Goal: Task Accomplishment & Management: Manage account settings

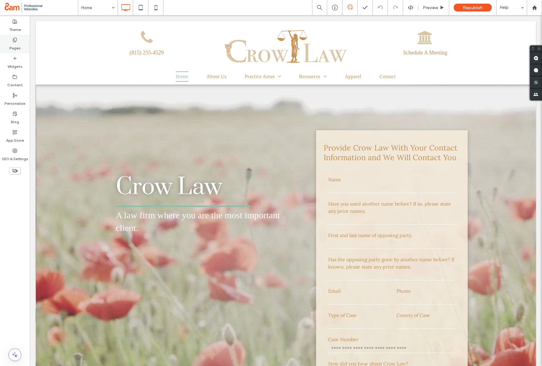
click at [18, 45] on label "Pages" at bounding box center [14, 46] width 11 height 8
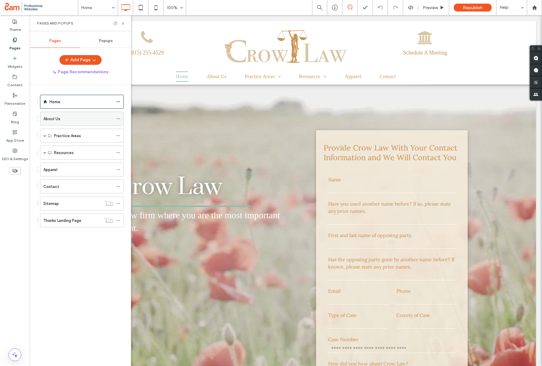
click at [53, 117] on label "About Us" at bounding box center [51, 119] width 17 height 11
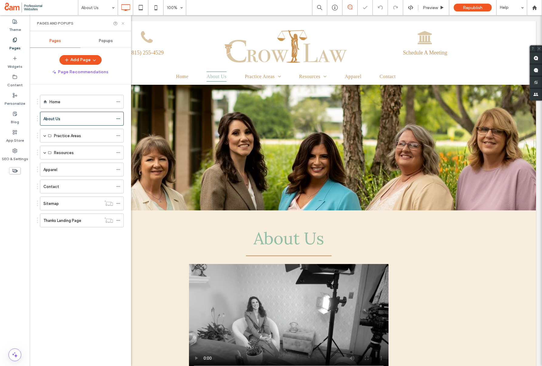
click at [123, 22] on icon at bounding box center [123, 23] width 5 height 5
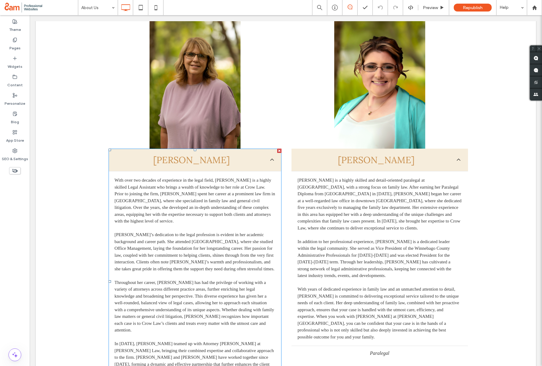
scroll to position [1990, 0]
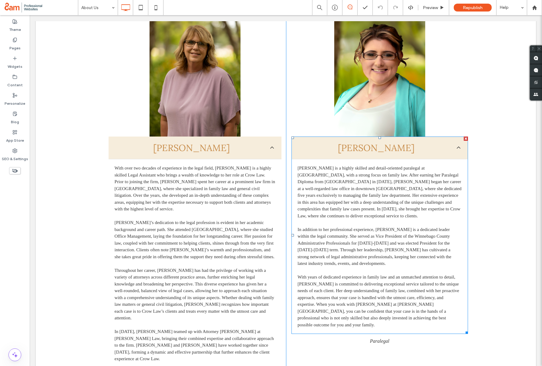
click at [330, 210] on span at bounding box center [379, 236] width 176 height 198
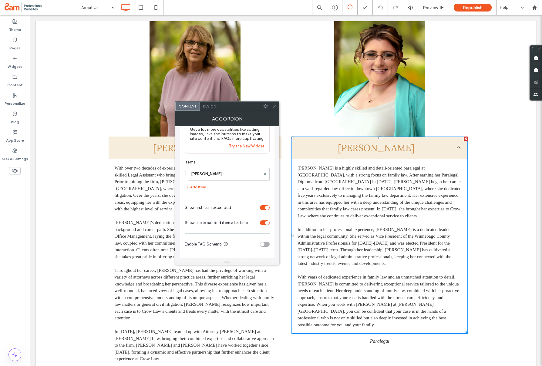
scroll to position [27, 0]
click at [232, 174] on label "Niccole Schoensiegel" at bounding box center [225, 172] width 69 height 12
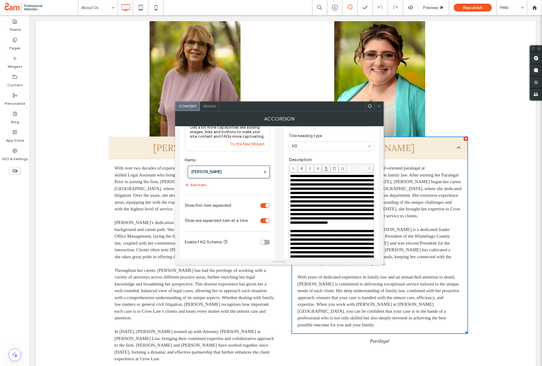
click at [328, 222] on span "**********" at bounding box center [331, 199] width 83 height 51
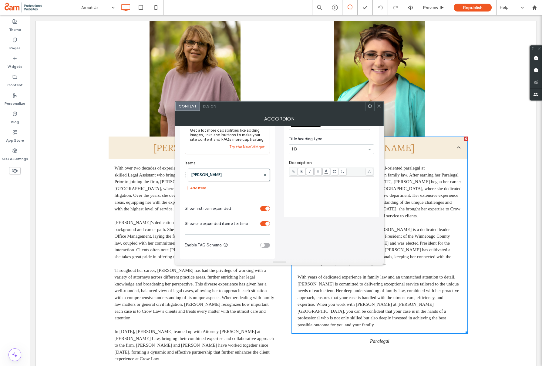
scroll to position [343, 0]
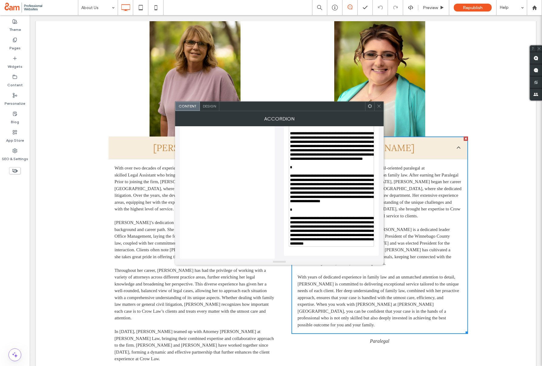
click at [299, 170] on div "Rich Text Editor" at bounding box center [331, 167] width 83 height 4
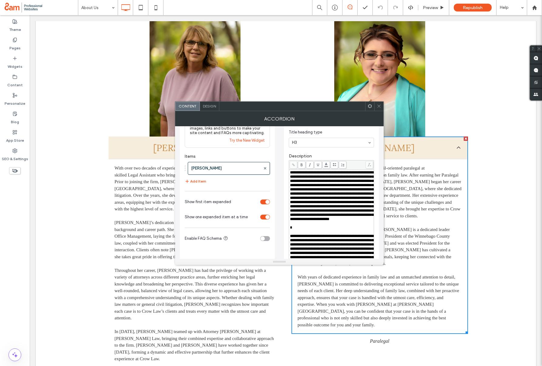
scroll to position [45, 0]
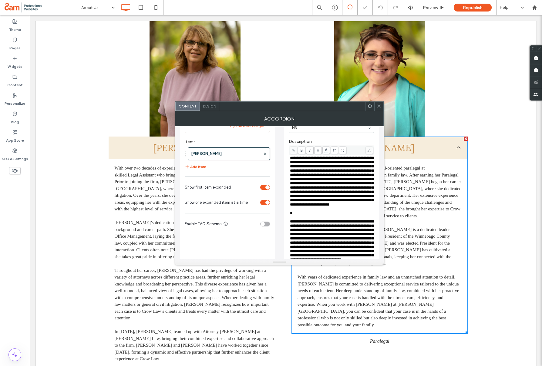
click at [289, 235] on div "**********" at bounding box center [330, 332] width 83 height 352
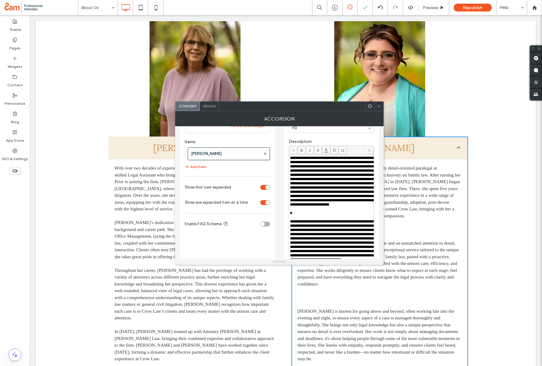
click at [292, 220] on div "Rich Text Editor" at bounding box center [331, 218] width 83 height 4
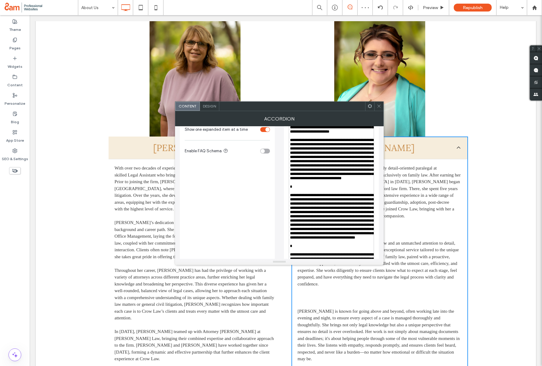
scroll to position [119, 0]
click at [291, 229] on span "**********" at bounding box center [331, 216] width 83 height 46
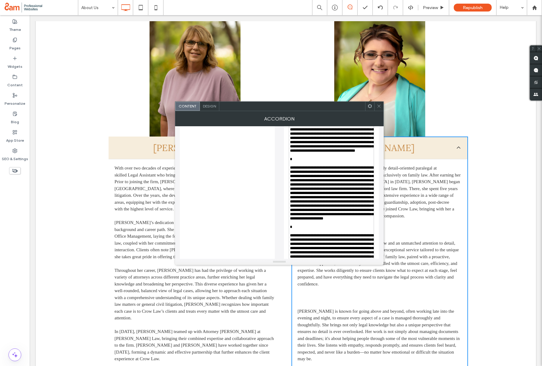
scroll to position [198, 0]
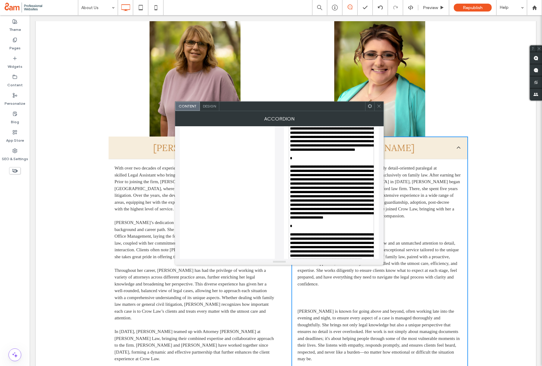
click at [291, 220] on span "**********" at bounding box center [331, 192] width 83 height 55
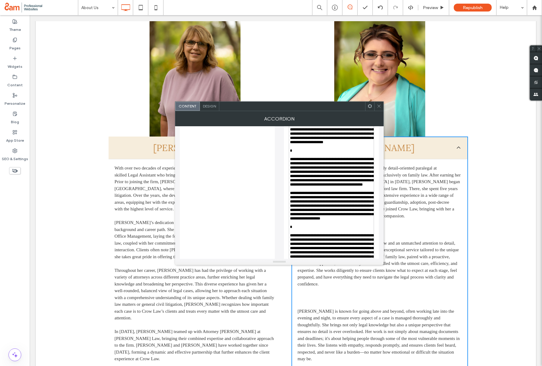
scroll to position [281, 0]
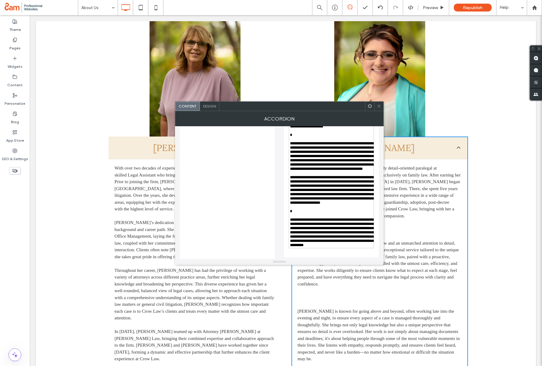
click at [291, 142] on div "Rich Text Editor" at bounding box center [331, 139] width 83 height 4
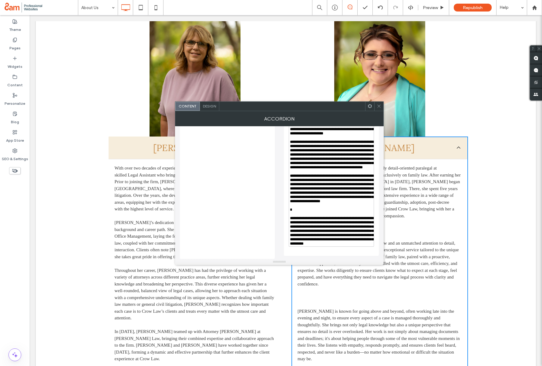
scroll to position [380, 0]
click at [295, 212] on div "Rich Text Editor" at bounding box center [331, 214] width 83 height 4
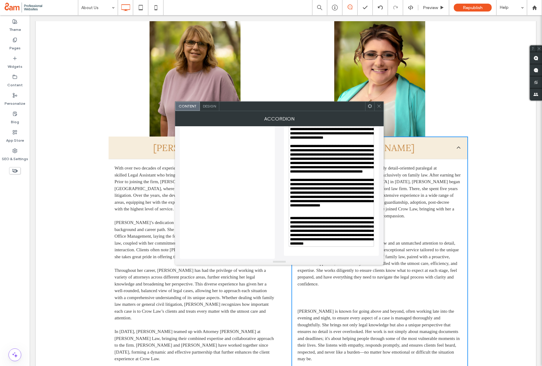
scroll to position [374, 0]
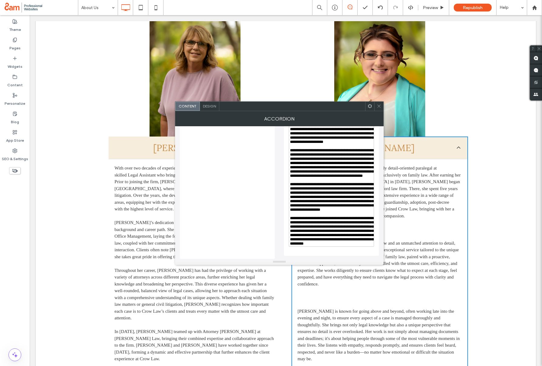
click at [379, 107] on icon at bounding box center [378, 106] width 5 height 5
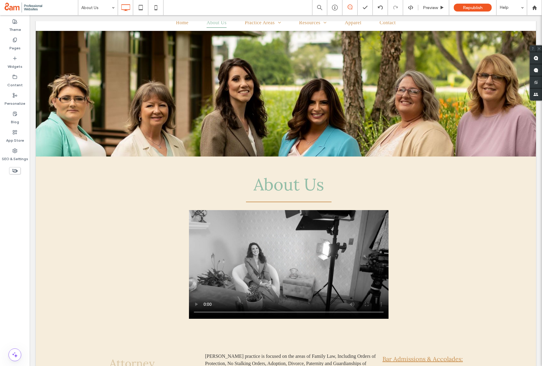
scroll to position [53, 0]
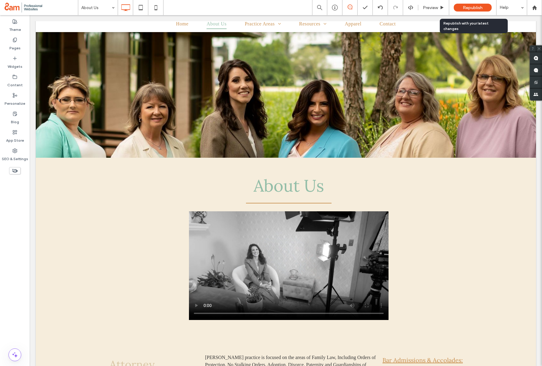
click at [459, 7] on div "Republish" at bounding box center [472, 8] width 38 height 8
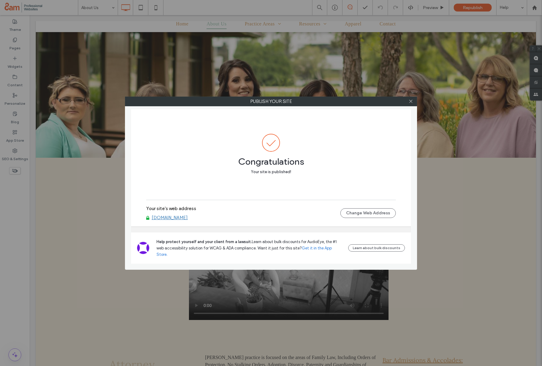
click at [169, 221] on link "www.adriancrowlaw.com" at bounding box center [170, 217] width 36 height 5
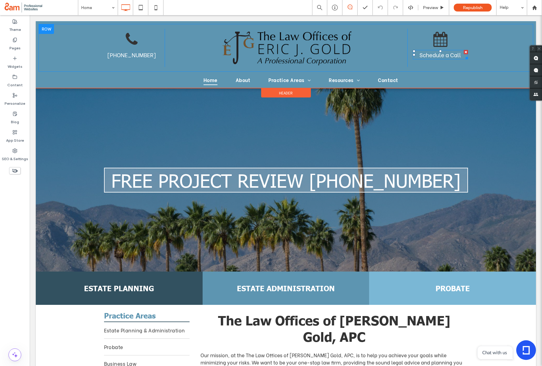
click at [440, 57] on link "Schedule a Call" at bounding box center [440, 55] width 42 height 8
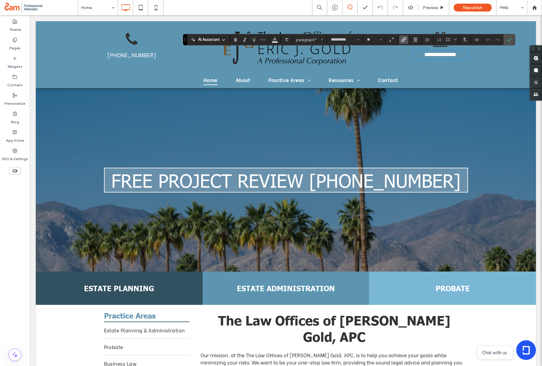
click at [401, 38] on icon "Link" at bounding box center [403, 39] width 5 height 5
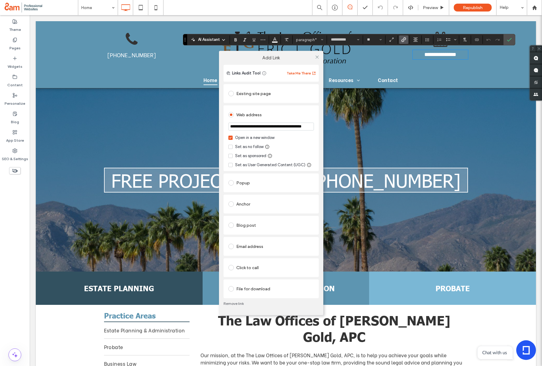
click at [276, 123] on input "**********" at bounding box center [270, 127] width 85 height 8
paste input "**********"
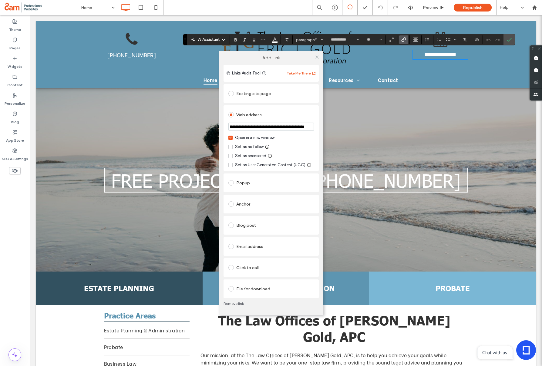
type input "**********"
click at [316, 56] on icon at bounding box center [317, 57] width 5 height 5
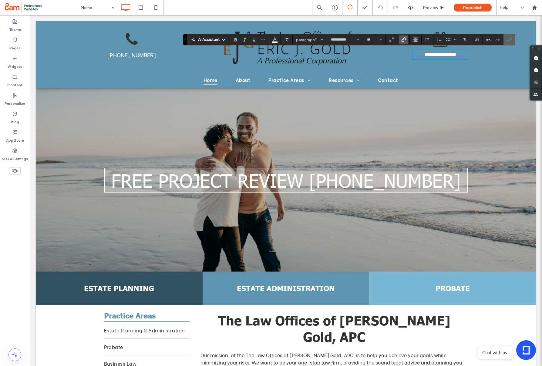
drag, startPoint x: 505, startPoint y: 39, endPoint x: 476, endPoint y: 24, distance: 32.5
click at [505, 39] on label "Confirm" at bounding box center [508, 39] width 9 height 11
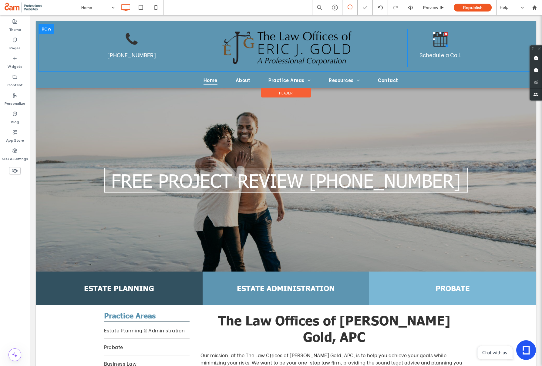
click at [439, 39] on icon "Case Evaluation" at bounding box center [440, 39] width 15 height 15
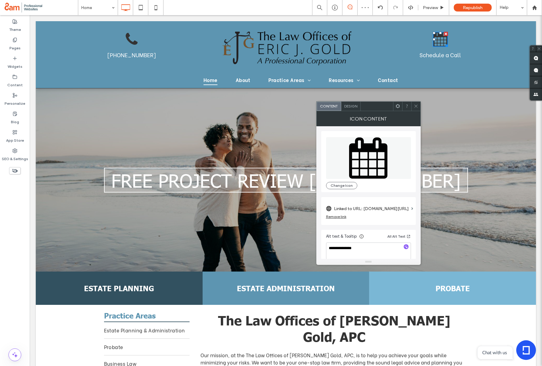
click at [366, 207] on label "Linked to URL: calendly.com/loejg/schedule-appointment" at bounding box center [371, 208] width 75 height 11
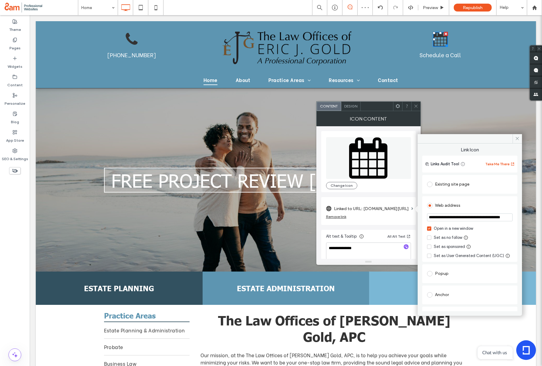
click at [458, 216] on input "**********" at bounding box center [469, 218] width 85 height 8
paste input "**********"
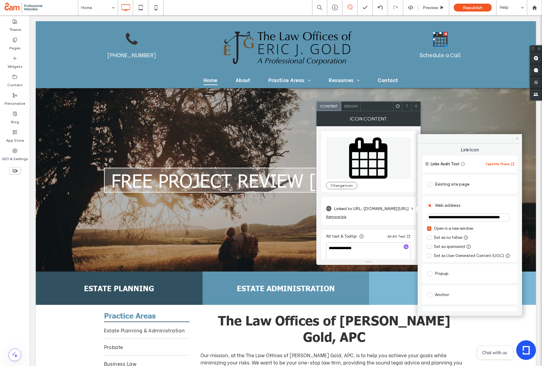
type input "**********"
click at [520, 140] on span at bounding box center [516, 138] width 9 height 9
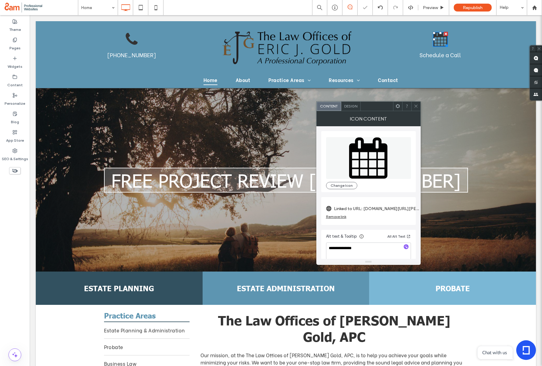
click at [418, 105] on div at bounding box center [415, 106] width 9 height 9
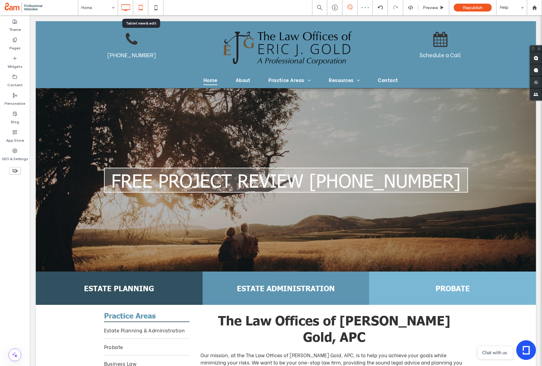
click at [143, 9] on icon at bounding box center [141, 8] width 12 height 12
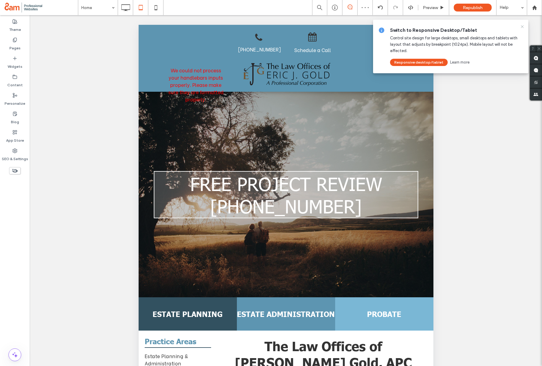
click at [523, 27] on icon at bounding box center [522, 26] width 5 height 5
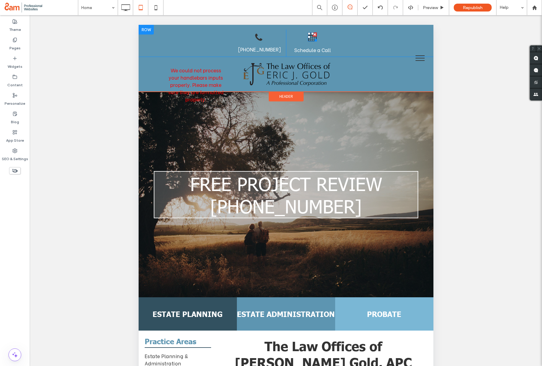
click at [310, 38] on icon at bounding box center [311, 36] width 9 height 9
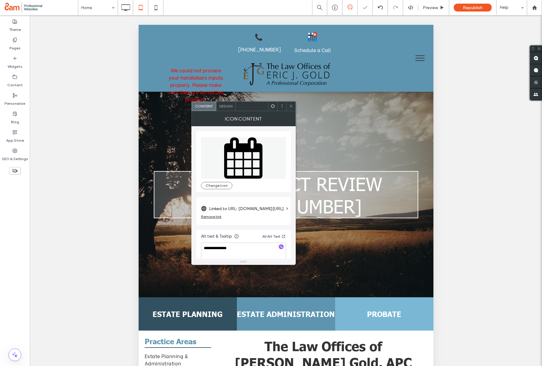
click at [222, 208] on label "Linked to URL: calendly.com/loejg/meeting-appointment" at bounding box center [246, 208] width 75 height 11
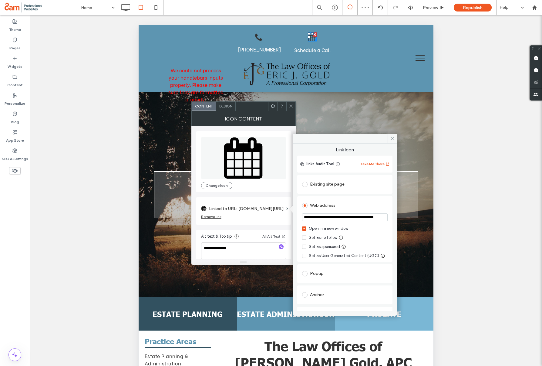
click at [343, 216] on input "**********" at bounding box center [344, 218] width 85 height 8
paste input "**********"
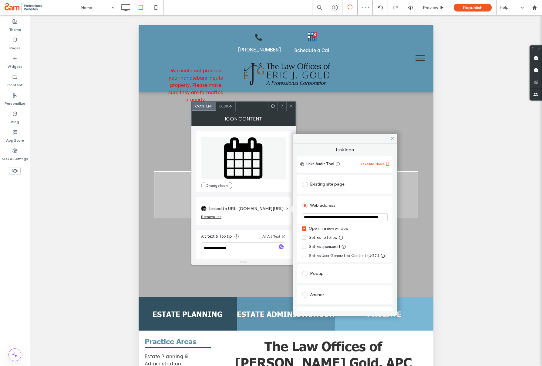
scroll to position [0, 72]
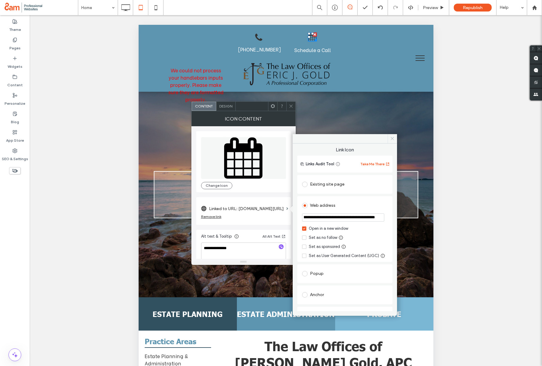
type input "**********"
click at [392, 139] on icon at bounding box center [392, 138] width 5 height 5
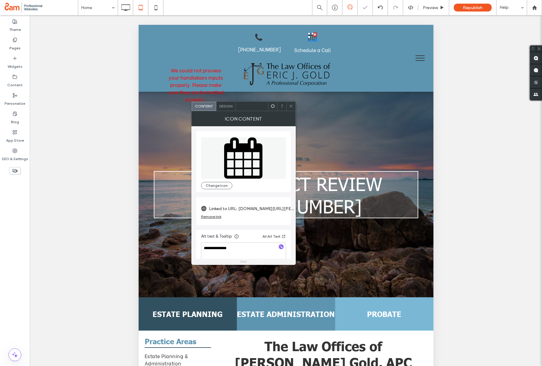
click at [291, 106] on icon at bounding box center [291, 106] width 5 height 5
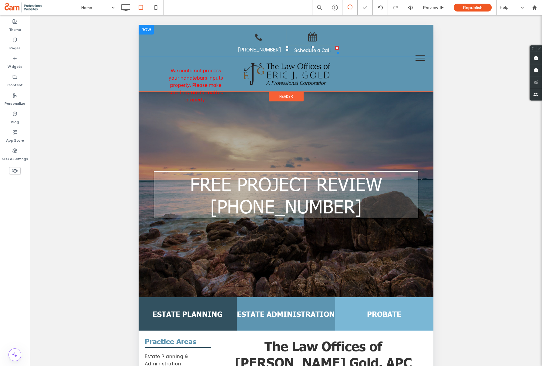
click at [303, 52] on link "Schedule a Call" at bounding box center [312, 49] width 37 height 7
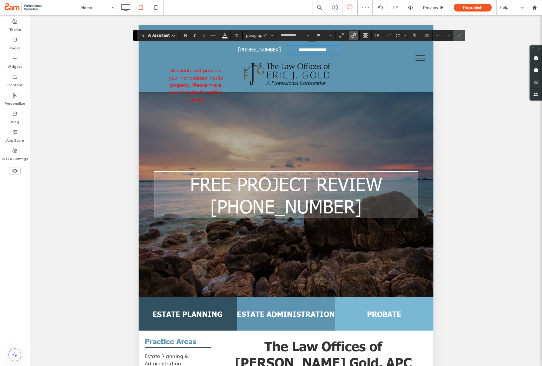
click at [352, 35] on icon "Link" at bounding box center [353, 35] width 5 height 5
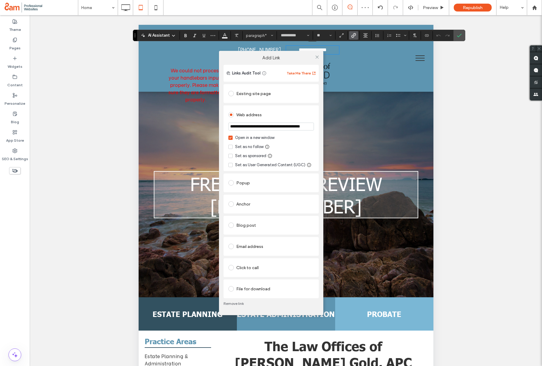
click at [293, 125] on input "**********" at bounding box center [270, 127] width 85 height 8
click at [293, 124] on input "**********" at bounding box center [270, 127] width 85 height 8
paste input "**********"
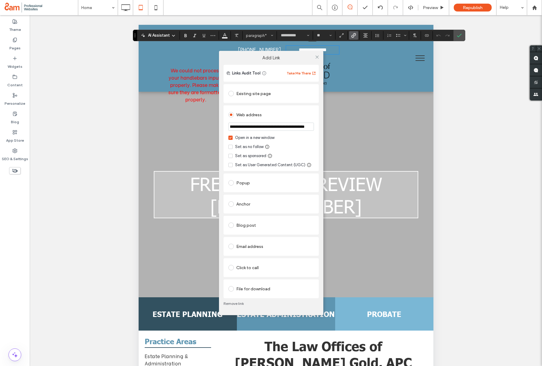
type input "**********"
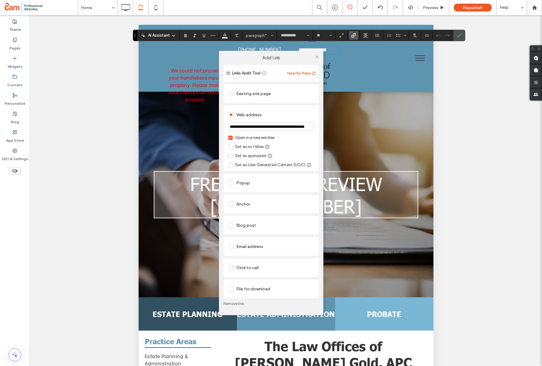
scroll to position [0, 0]
click at [458, 38] on div "**********" at bounding box center [271, 183] width 542 height 366
click at [456, 35] on div "**********" at bounding box center [271, 183] width 542 height 366
click at [318, 57] on icon at bounding box center [317, 57] width 5 height 5
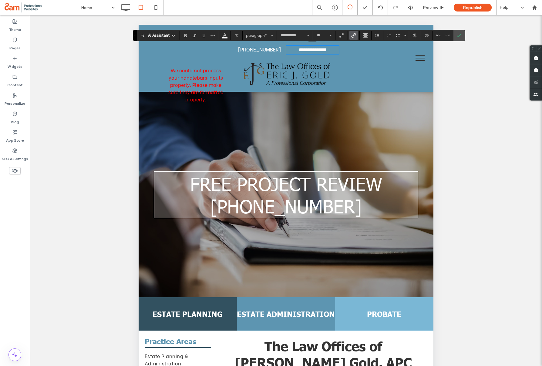
click at [461, 36] on label "Confirm" at bounding box center [458, 35] width 9 height 11
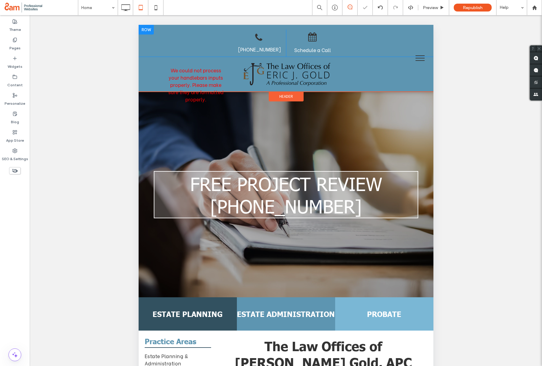
click at [419, 58] on button "menu" at bounding box center [420, 58] width 16 height 16
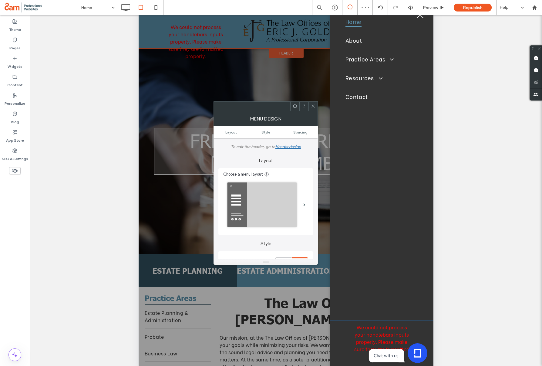
scroll to position [56, 0]
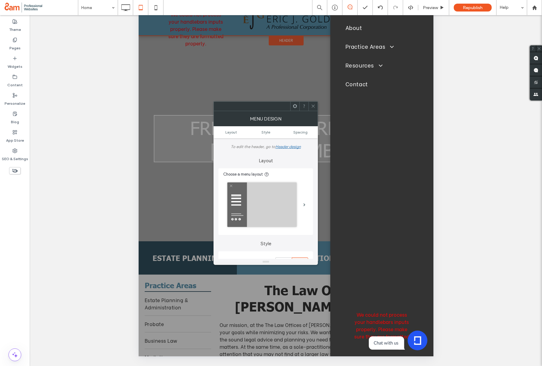
click at [311, 106] on icon at bounding box center [313, 106] width 5 height 5
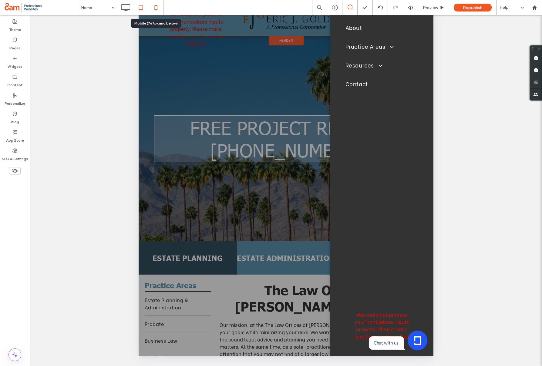
click at [158, 9] on icon at bounding box center [156, 8] width 12 height 12
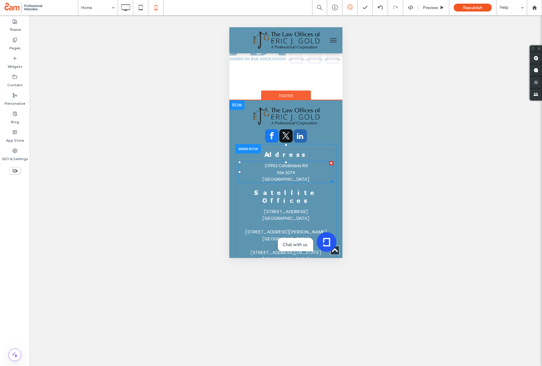
scroll to position [1044, 0]
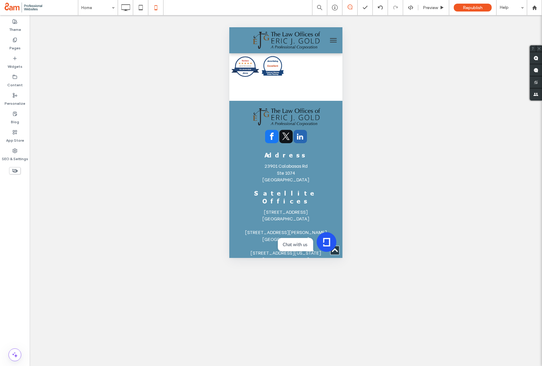
click at [334, 42] on span "menu" at bounding box center [333, 42] width 7 height 1
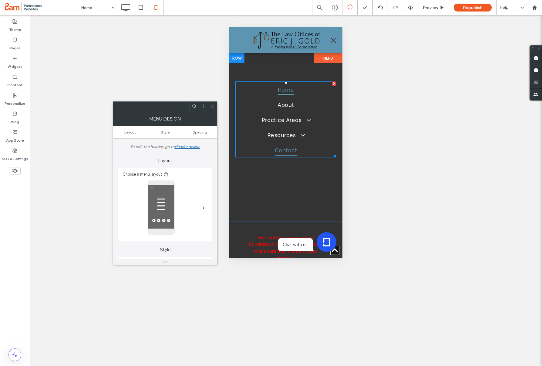
scroll to position [3, 0]
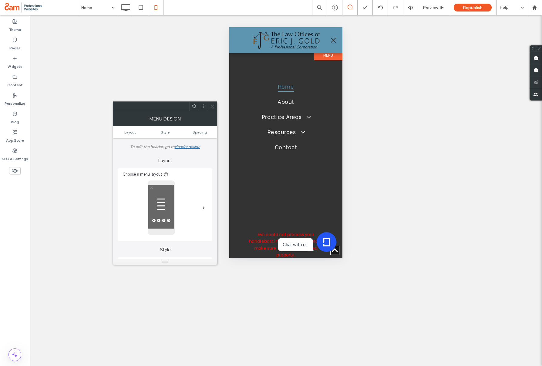
drag, startPoint x: 211, startPoint y: 106, endPoint x: 192, endPoint y: 75, distance: 37.0
click at [211, 106] on icon at bounding box center [212, 106] width 5 height 5
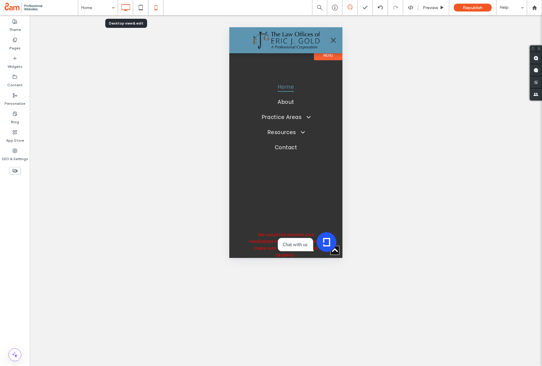
click at [124, 10] on use at bounding box center [125, 7] width 9 height 7
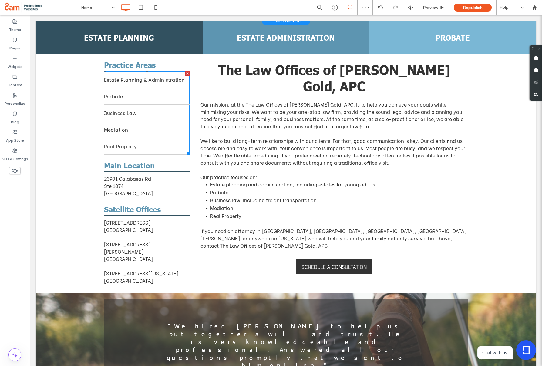
scroll to position [252, 0]
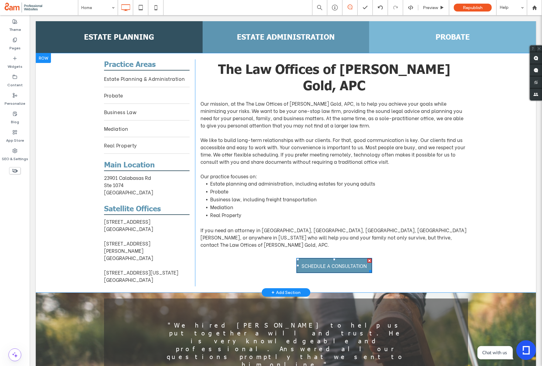
click at [331, 259] on span "SCHEDULE A CONSULTATION" at bounding box center [333, 265] width 65 height 13
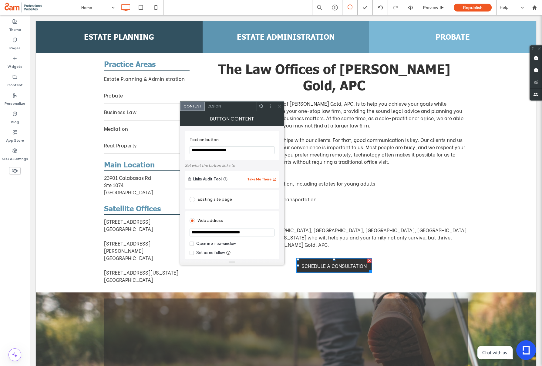
click at [278, 106] on icon at bounding box center [279, 106] width 5 height 5
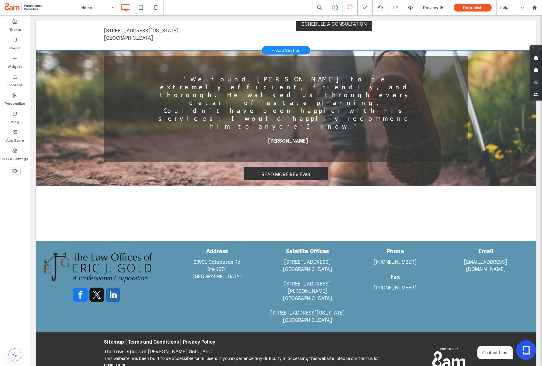
scroll to position [498, 0]
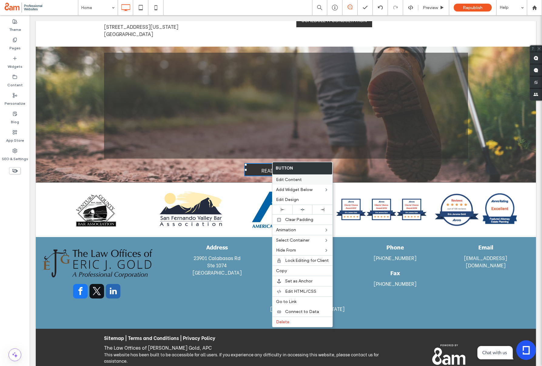
click at [293, 182] on span "Edit Content" at bounding box center [289, 179] width 26 height 5
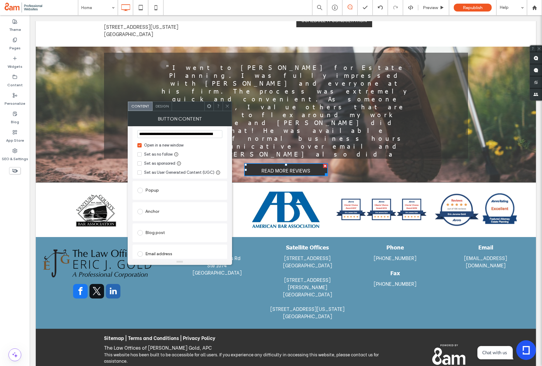
scroll to position [100, 0]
click at [163, 107] on span "Design" at bounding box center [161, 106] width 13 height 5
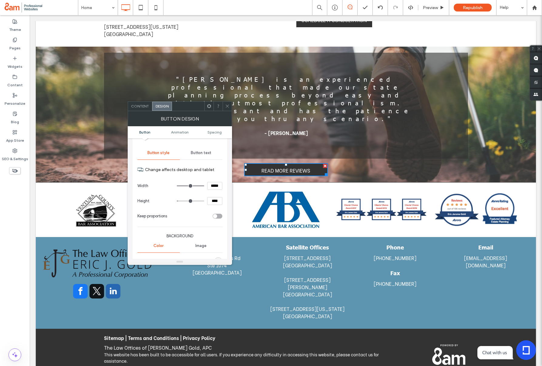
scroll to position [56, 0]
click at [218, 216] on div "toggle" at bounding box center [217, 215] width 10 height 5
click at [216, 213] on div "toggle" at bounding box center [217, 215] width 10 height 5
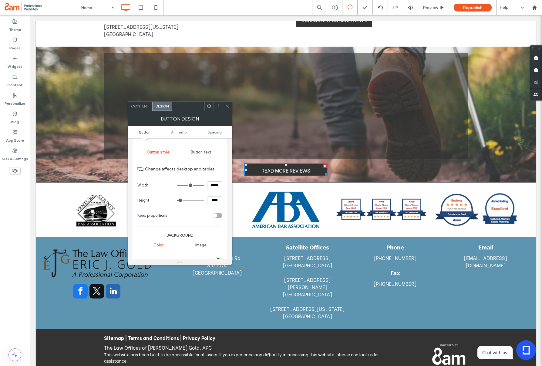
drag, startPoint x: 215, startPoint y: 199, endPoint x: 206, endPoint y: 207, distance: 11.6
click at [214, 199] on input "****" at bounding box center [214, 201] width 15 height 8
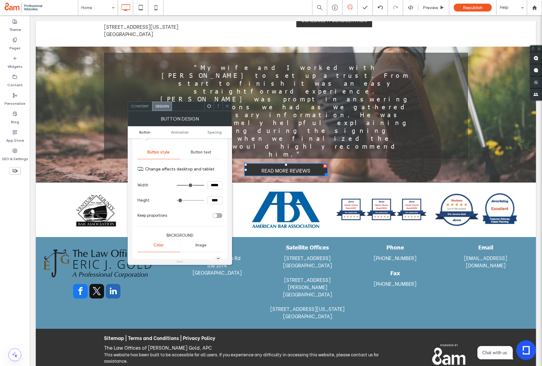
type input "****"
type input "**"
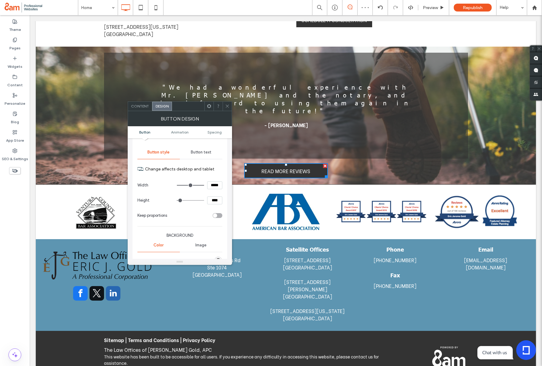
drag, startPoint x: 228, startPoint y: 108, endPoint x: 224, endPoint y: 109, distance: 3.7
click at [228, 108] on icon at bounding box center [227, 106] width 5 height 5
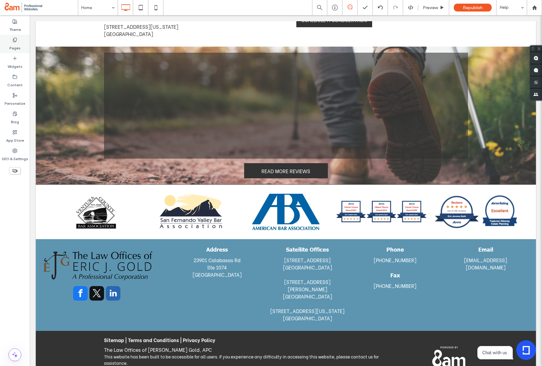
drag, startPoint x: 9, startPoint y: 46, endPoint x: 9, endPoint y: 53, distance: 6.4
click at [9, 46] on div "Pages" at bounding box center [15, 44] width 30 height 18
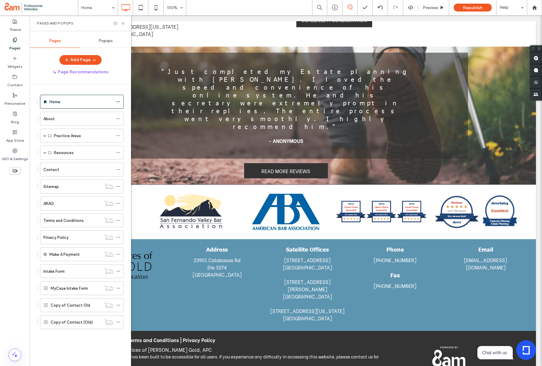
click at [84, 119] on div "About" at bounding box center [78, 119] width 70 height 6
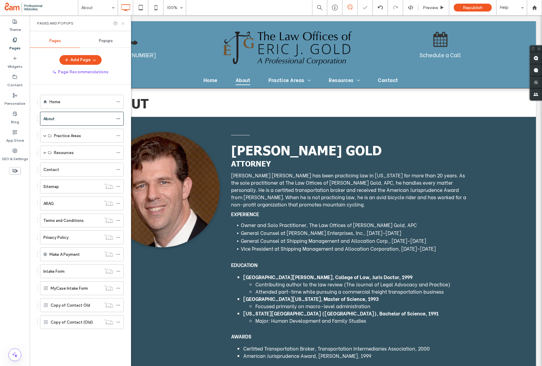
click at [122, 23] on icon at bounding box center [123, 23] width 5 height 5
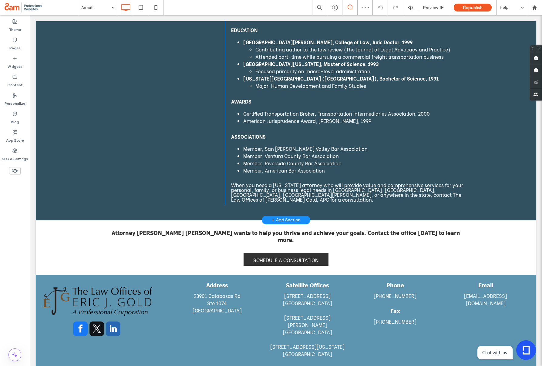
scroll to position [268, 0]
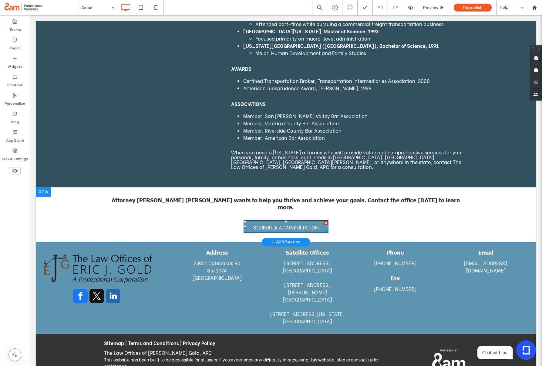
click at [269, 221] on span "SCHEDULE A CONSULTATION" at bounding box center [285, 227] width 65 height 13
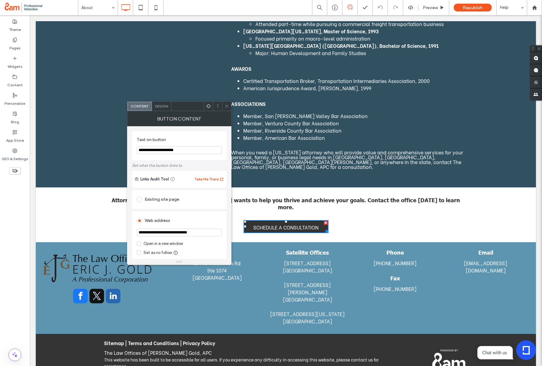
click at [225, 105] on icon at bounding box center [226, 106] width 5 height 5
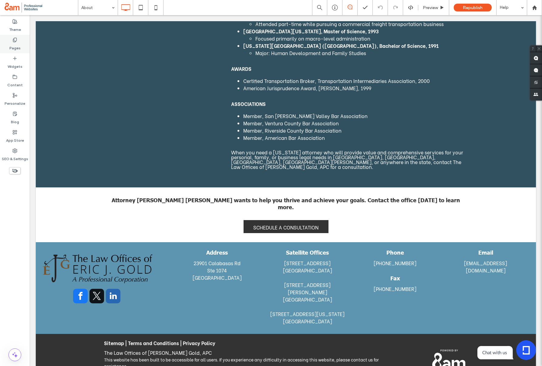
click at [17, 48] on label "Pages" at bounding box center [14, 46] width 11 height 8
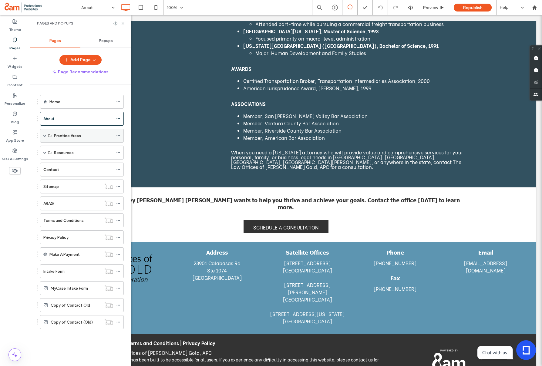
click at [44, 134] on span at bounding box center [44, 135] width 3 height 3
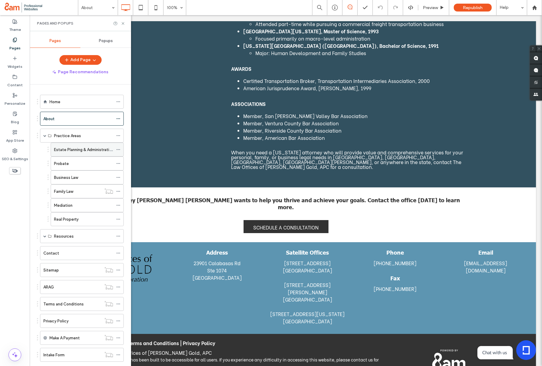
click at [80, 150] on label "Estate Planning & Administration" at bounding box center [84, 150] width 60 height 11
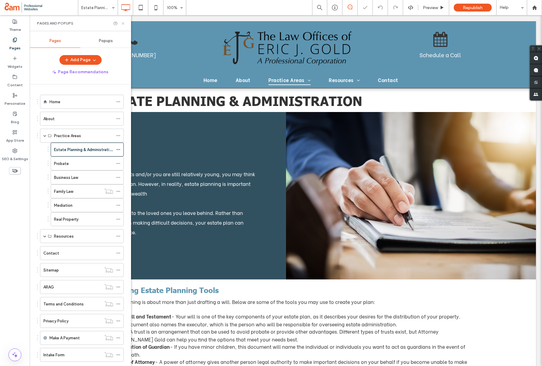
click at [122, 23] on icon at bounding box center [123, 23] width 5 height 5
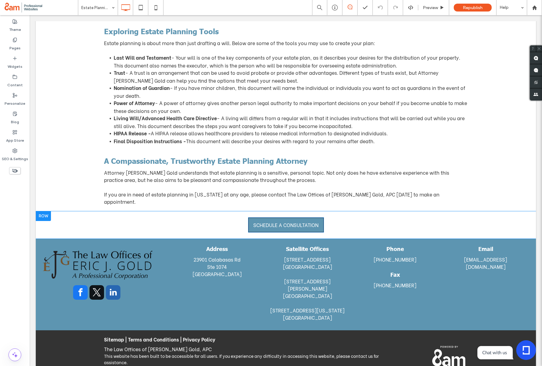
scroll to position [259, 0]
click at [281, 218] on span "SCHEDULE A CONSULTATION" at bounding box center [285, 224] width 65 height 13
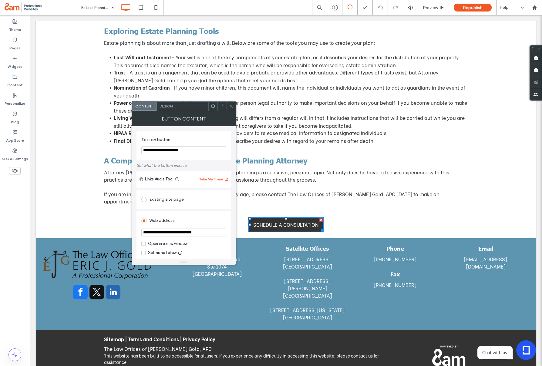
click at [231, 104] on icon at bounding box center [231, 106] width 5 height 5
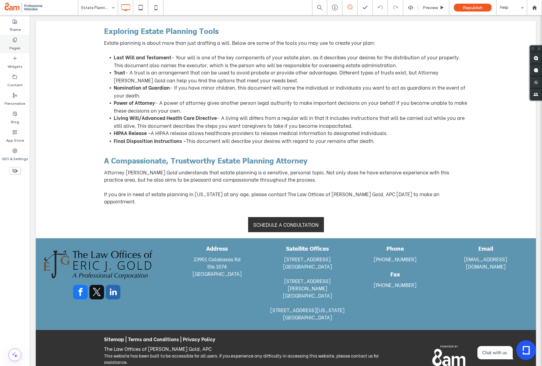
click at [11, 49] on label "Pages" at bounding box center [14, 46] width 11 height 8
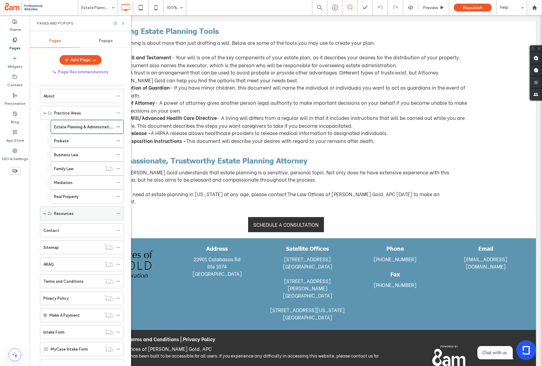
scroll to position [29, 0]
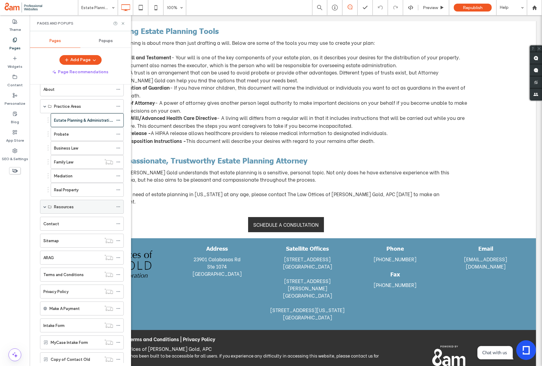
click at [45, 207] on span at bounding box center [44, 207] width 3 height 3
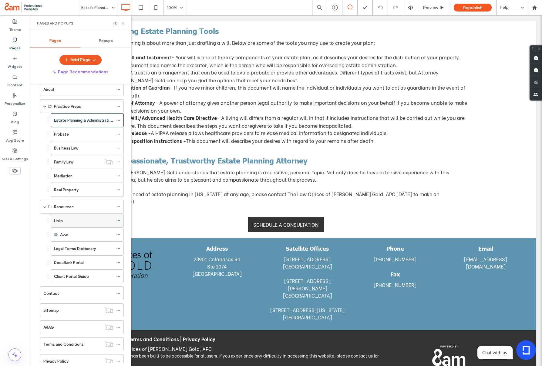
click at [88, 222] on div "Links" at bounding box center [83, 221] width 59 height 6
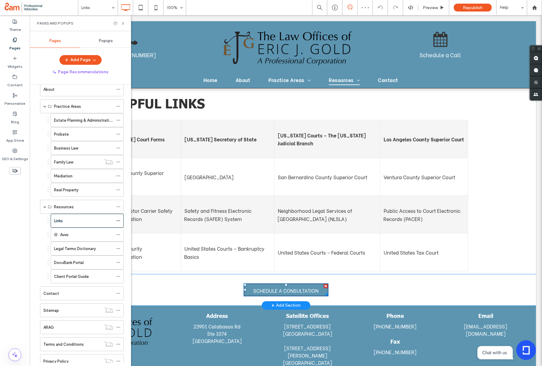
click at [292, 291] on span "SCHEDULE A CONSULTATION" at bounding box center [285, 290] width 65 height 13
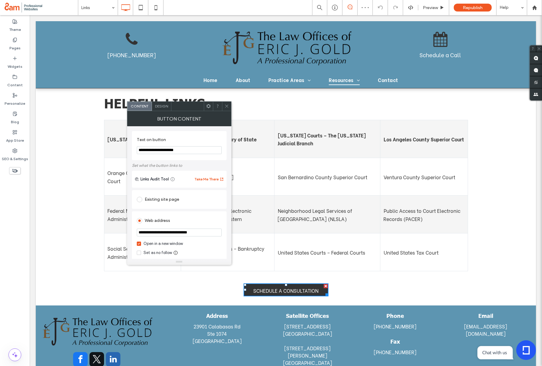
drag, startPoint x: 226, startPoint y: 109, endPoint x: 197, endPoint y: 104, distance: 29.1
click at [226, 109] on span at bounding box center [226, 106] width 5 height 9
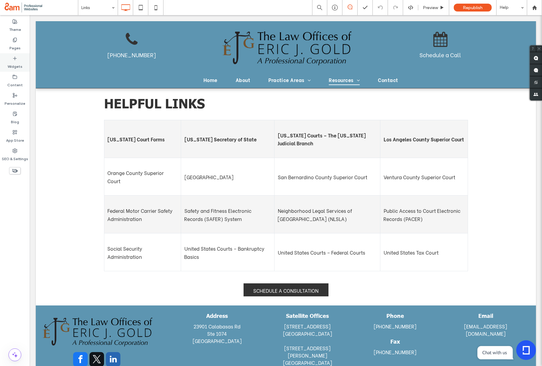
drag, startPoint x: 11, startPoint y: 45, endPoint x: 12, endPoint y: 67, distance: 22.5
click at [11, 45] on label "Pages" at bounding box center [14, 46] width 11 height 8
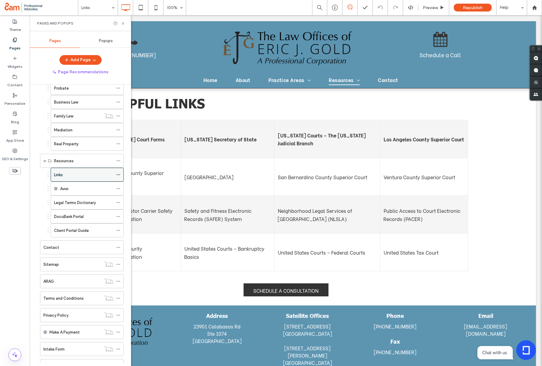
scroll to position [76, 0]
click at [87, 247] on div "Contact" at bounding box center [78, 247] width 70 height 6
click at [123, 24] on icon at bounding box center [123, 23] width 5 height 5
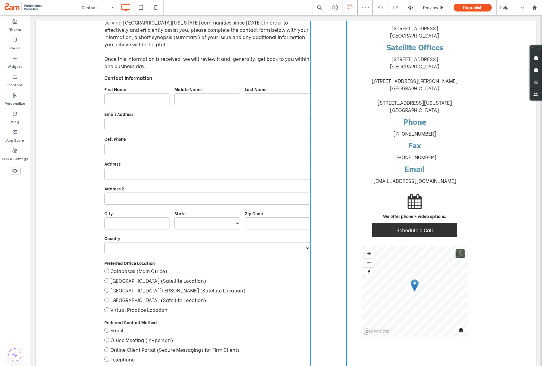
scroll to position [113, 0]
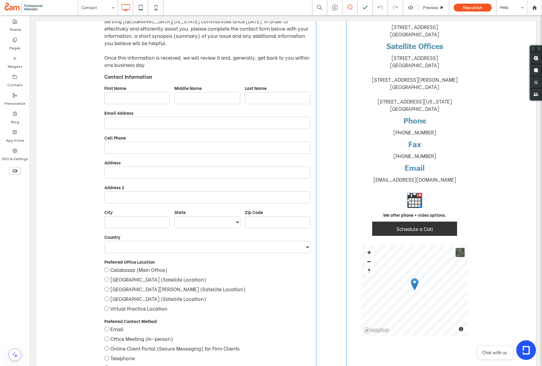
click at [411, 205] on icon at bounding box center [414, 200] width 14 height 15
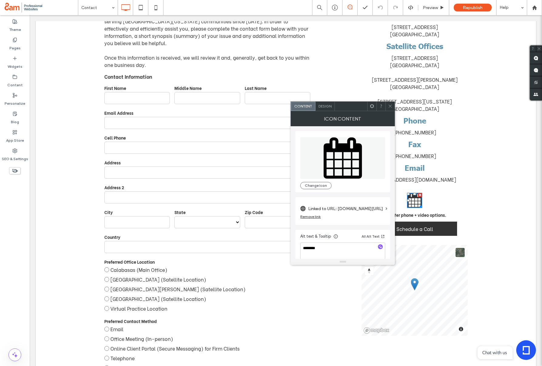
click at [347, 210] on label "Linked to URL: calendly.com/loejg/schedule-appointment" at bounding box center [345, 208] width 75 height 11
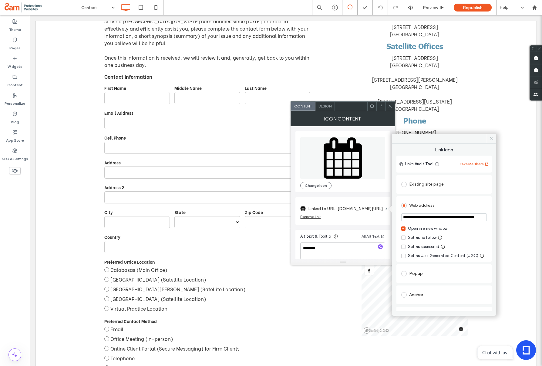
click at [452, 215] on input "**********" at bounding box center [443, 218] width 85 height 8
paste input "**********"
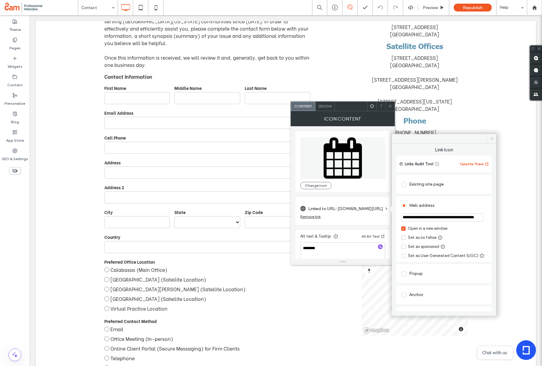
type input "**********"
drag, startPoint x: 489, startPoint y: 139, endPoint x: 460, endPoint y: 124, distance: 33.3
click at [489, 139] on icon at bounding box center [491, 138] width 5 height 5
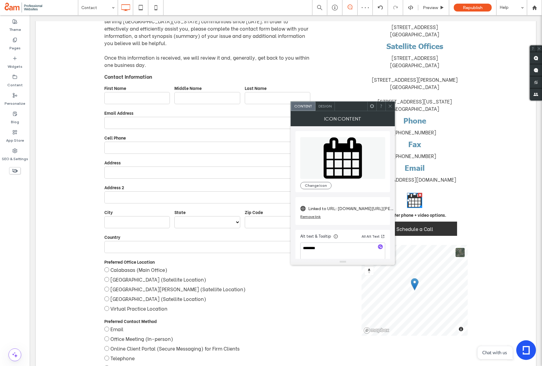
click at [392, 107] on icon at bounding box center [390, 106] width 5 height 5
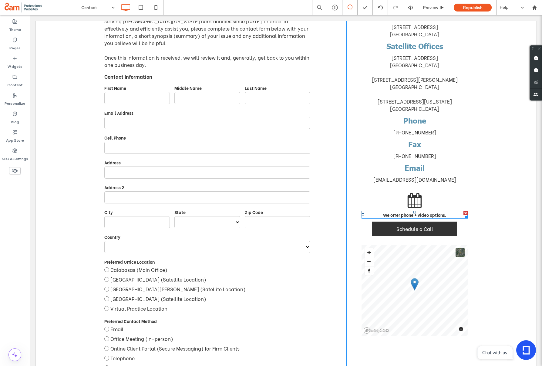
click at [423, 213] on span "We offer phone + video options." at bounding box center [414, 215] width 63 height 6
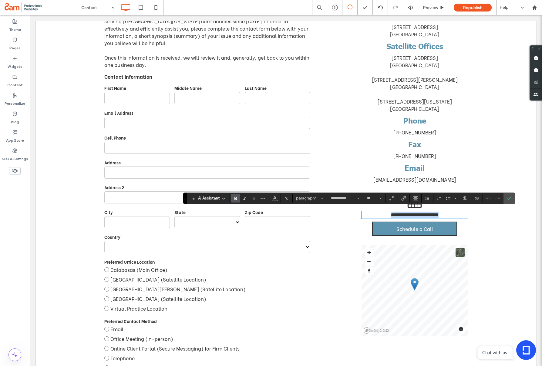
click at [419, 226] on span "Schedule a Call" at bounding box center [414, 228] width 37 height 13
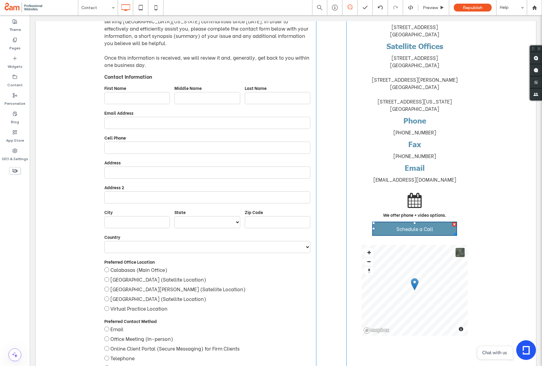
click at [430, 229] on span "Schedule a Call" at bounding box center [414, 228] width 37 height 13
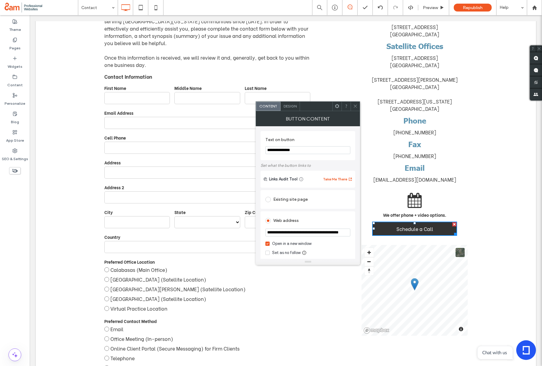
click at [304, 232] on input "**********" at bounding box center [307, 233] width 85 height 8
type input "**********"
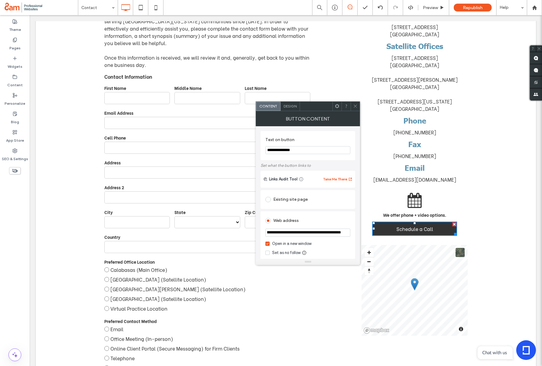
click at [355, 107] on icon at bounding box center [355, 106] width 5 height 5
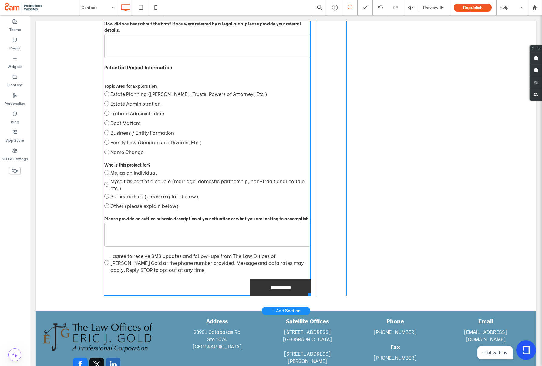
scroll to position [506, 0]
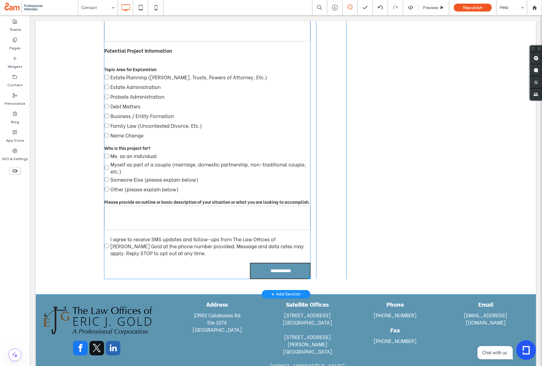
click at [267, 269] on input "**********" at bounding box center [281, 271] width 58 height 11
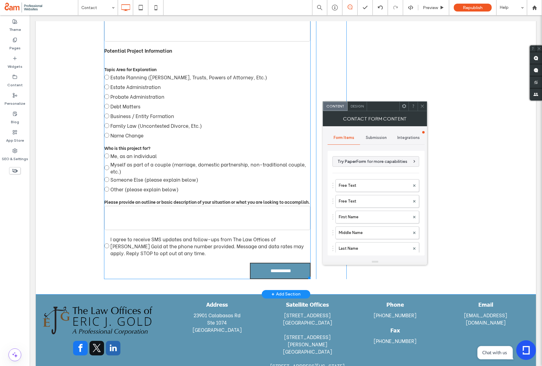
type input "**********"
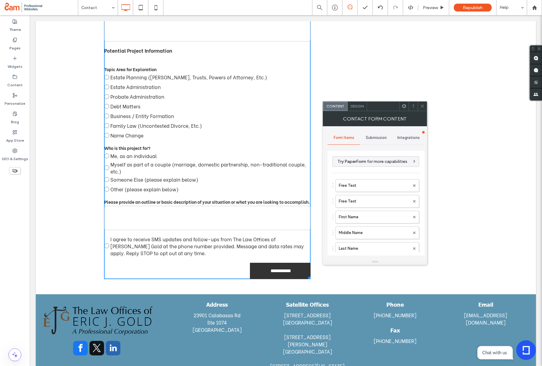
click at [423, 107] on icon at bounding box center [422, 106] width 5 height 5
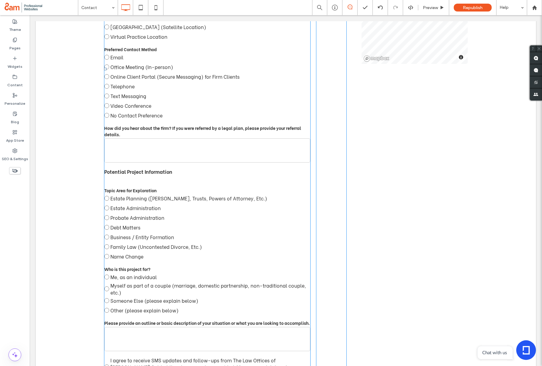
scroll to position [0, 0]
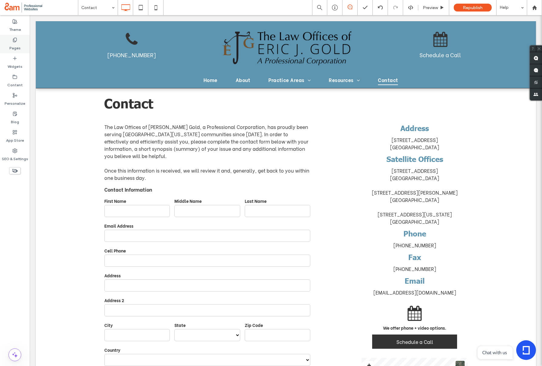
click at [16, 40] on icon at bounding box center [14, 40] width 5 height 5
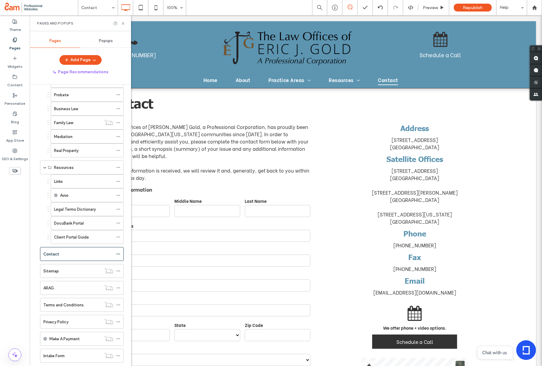
scroll to position [69, 0]
click at [78, 287] on div "ARAG" at bounding box center [72, 288] width 58 height 6
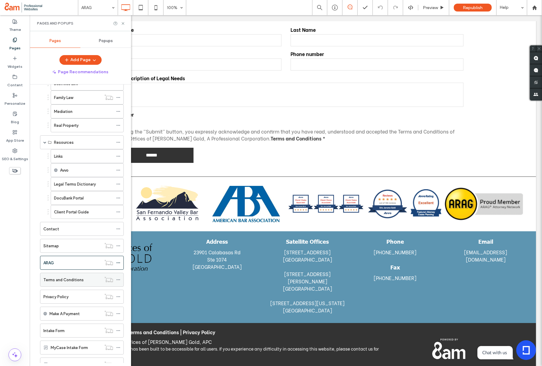
scroll to position [101, 0]
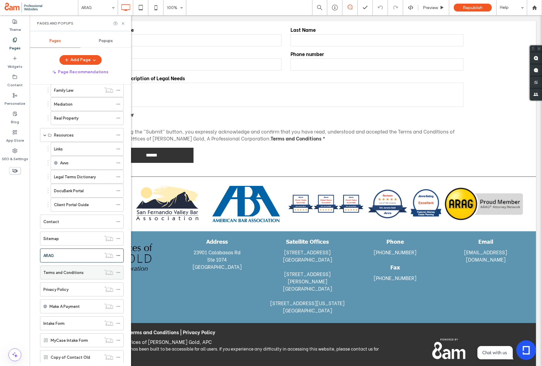
click at [65, 276] on label "Terms and Conditions" at bounding box center [63, 273] width 40 height 11
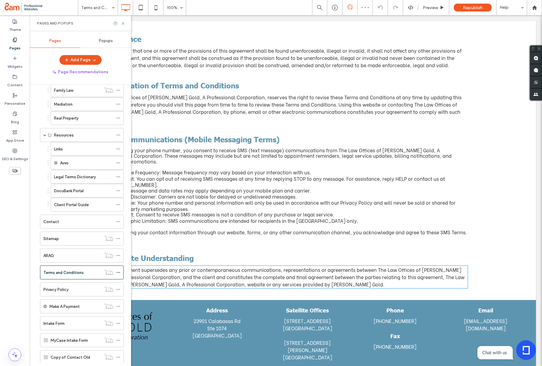
scroll to position [1938, 0]
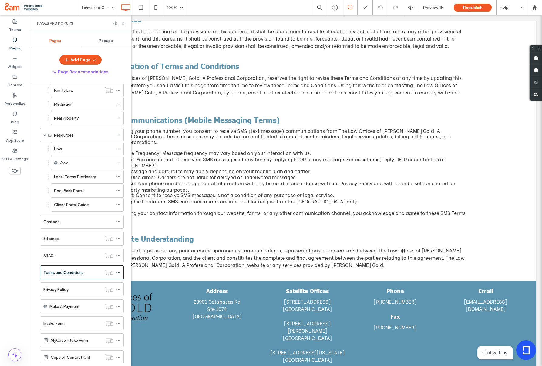
click at [57, 319] on div "Intake Form" at bounding box center [72, 323] width 58 height 13
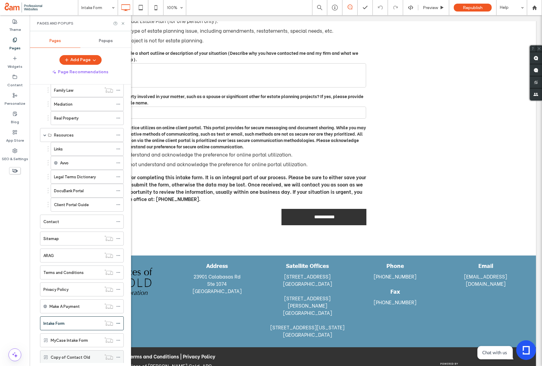
scroll to position [135, 0]
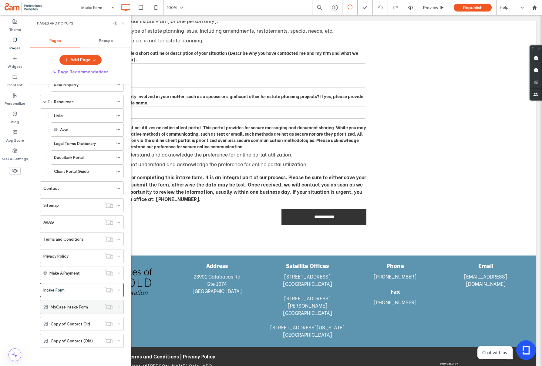
click at [79, 311] on div "MyCase Intake Form" at bounding box center [76, 307] width 51 height 13
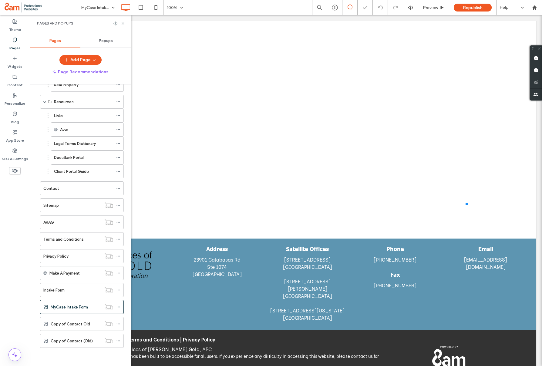
scroll to position [192, 0]
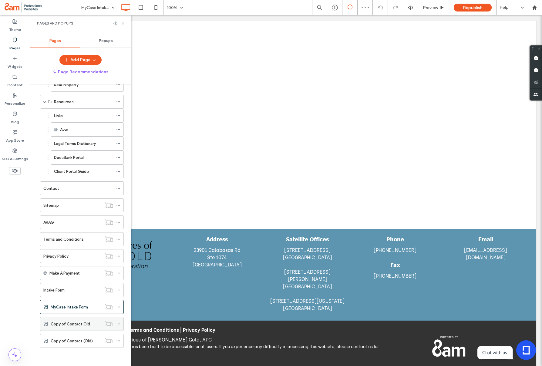
click at [75, 327] on label "Copy of Contact Old" at bounding box center [70, 324] width 39 height 11
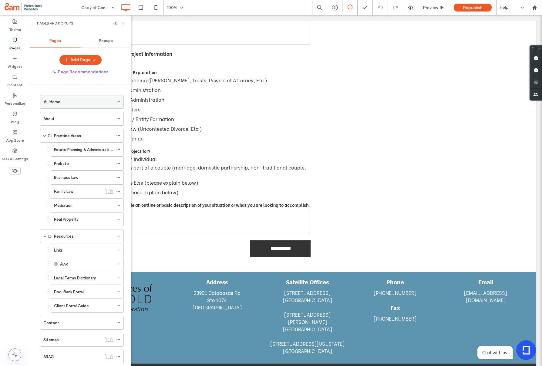
click at [79, 97] on div "Home" at bounding box center [81, 101] width 64 height 13
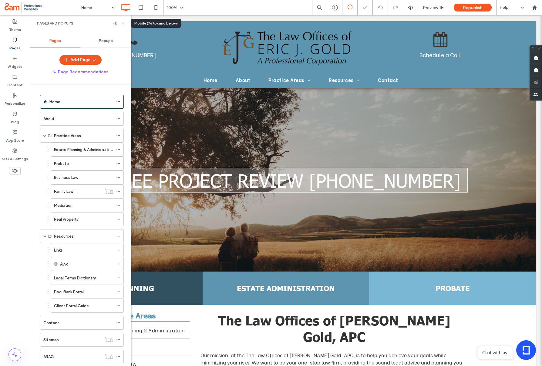
drag, startPoint x: 158, startPoint y: 9, endPoint x: 161, endPoint y: 22, distance: 13.5
click at [158, 9] on icon at bounding box center [156, 8] width 12 height 12
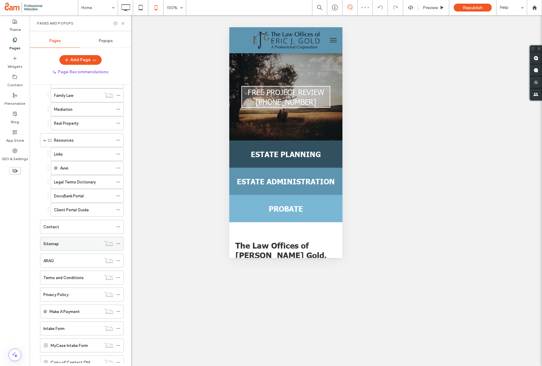
scroll to position [135, 0]
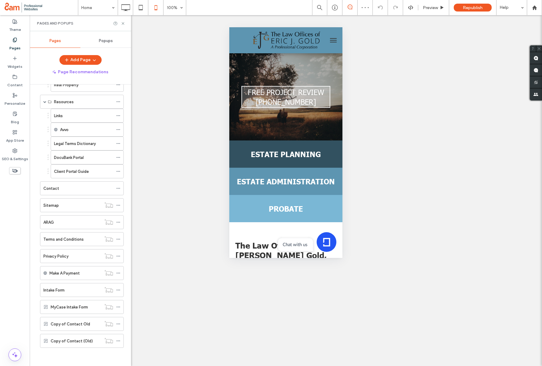
click at [72, 192] on div "Contact" at bounding box center [78, 188] width 70 height 13
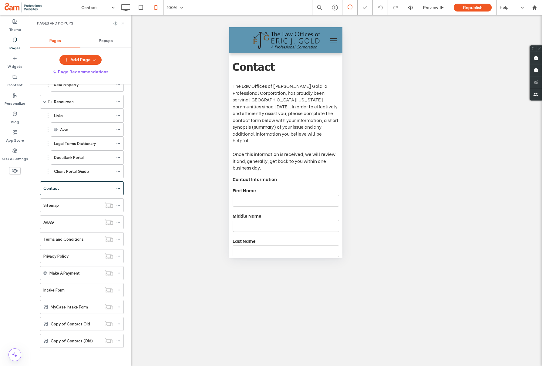
drag, startPoint x: 123, startPoint y: 21, endPoint x: 143, endPoint y: 65, distance: 48.0
click at [123, 22] on icon at bounding box center [123, 23] width 5 height 5
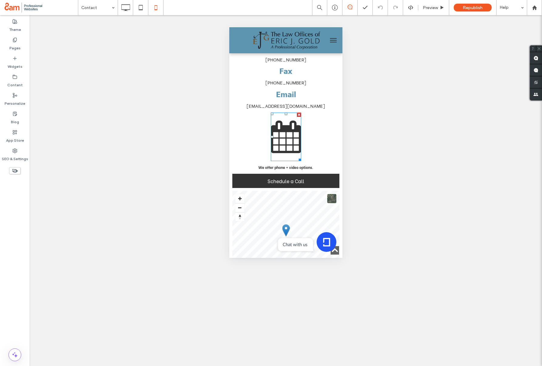
scroll to position [979, 0]
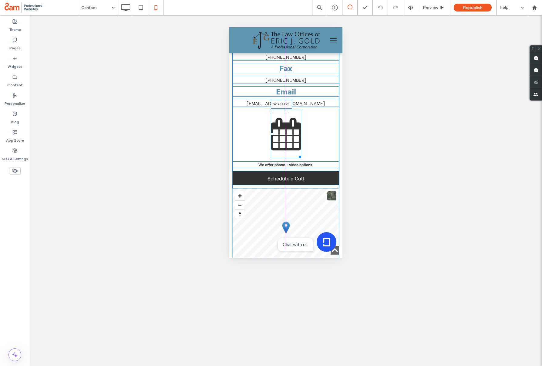
drag, startPoint x: 299, startPoint y: 153, endPoint x: 296, endPoint y: 125, distance: 27.5
click at [296, 154] on div at bounding box center [298, 156] width 5 height 5
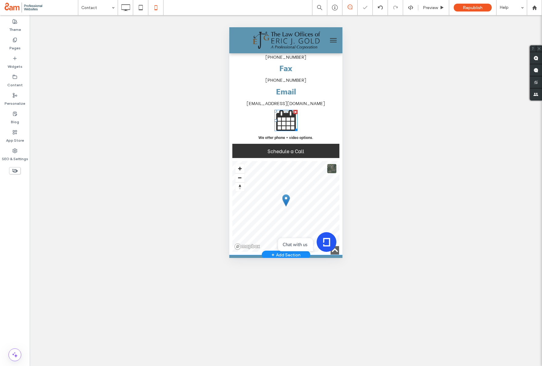
click at [283, 120] on icon "Calendar" at bounding box center [285, 120] width 23 height 21
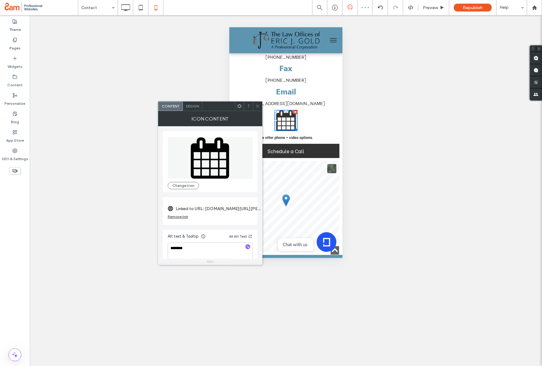
click at [255, 105] on icon at bounding box center [257, 106] width 5 height 5
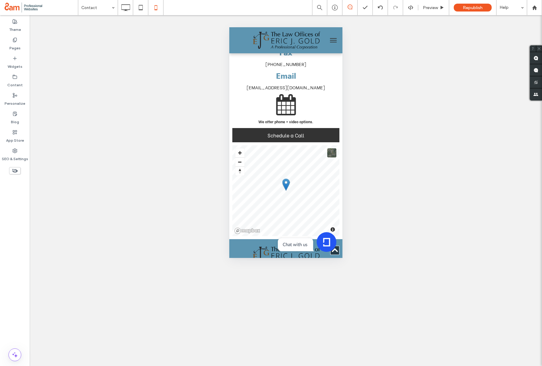
scroll to position [997, 0]
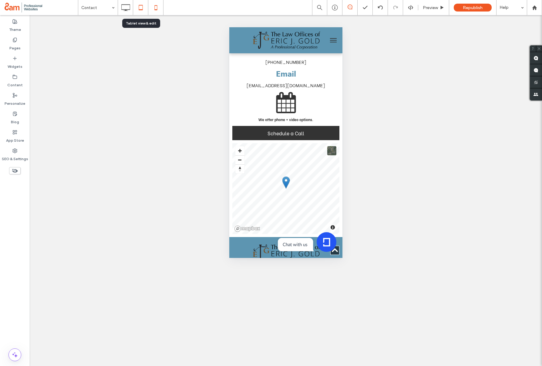
click at [142, 8] on icon at bounding box center [141, 8] width 12 height 12
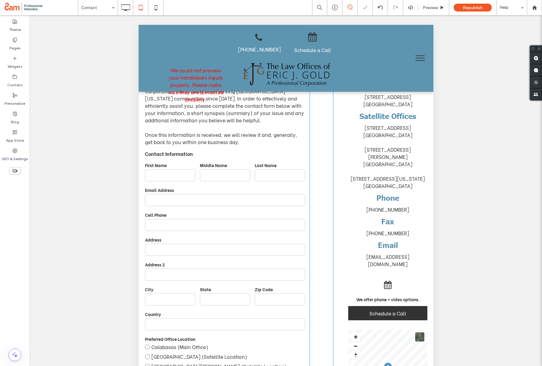
scroll to position [46, 0]
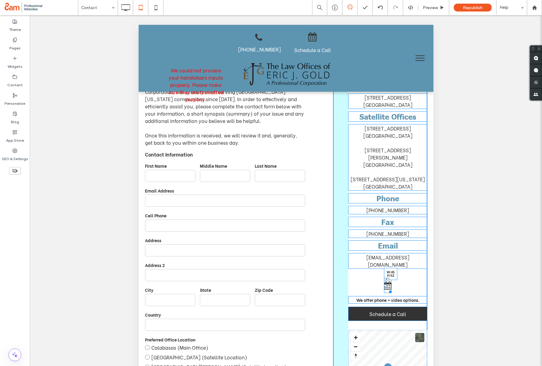
click at [391, 289] on div at bounding box center [388, 291] width 5 height 5
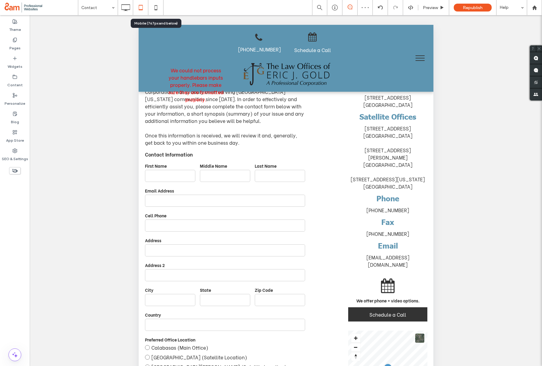
drag, startPoint x: 156, startPoint y: 8, endPoint x: 152, endPoint y: 13, distance: 6.9
click at [156, 8] on icon at bounding box center [156, 8] width 12 height 12
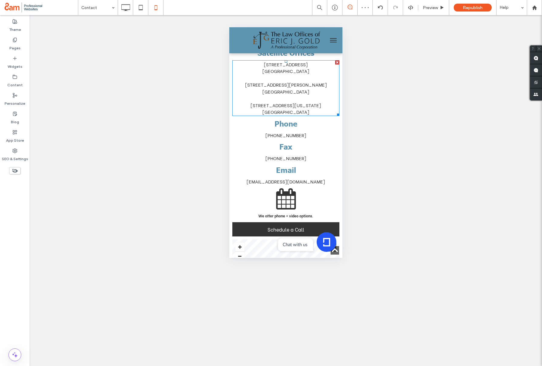
scroll to position [909, 0]
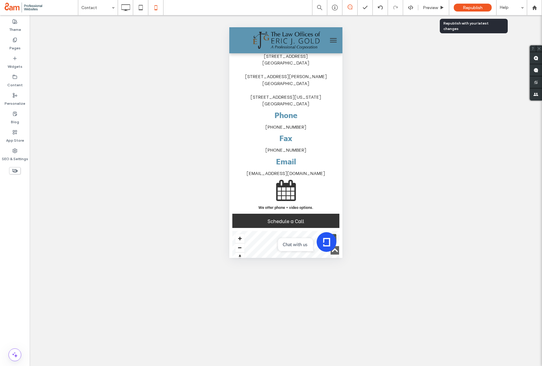
click at [470, 9] on span "Republish" at bounding box center [473, 7] width 20 height 5
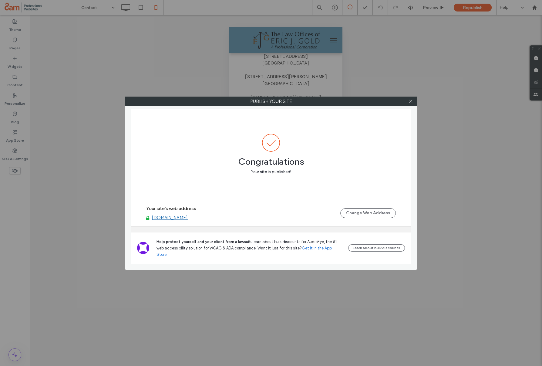
click at [178, 221] on link "www.egoldlaw.com" at bounding box center [170, 217] width 36 height 5
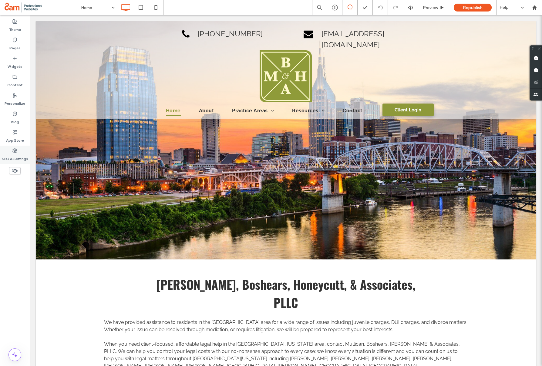
click at [10, 158] on label "SEO & Settings" at bounding box center [15, 157] width 26 height 8
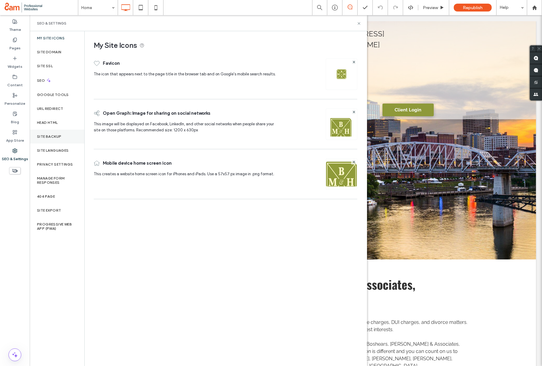
click at [49, 135] on label "Site Backup" at bounding box center [49, 137] width 24 height 4
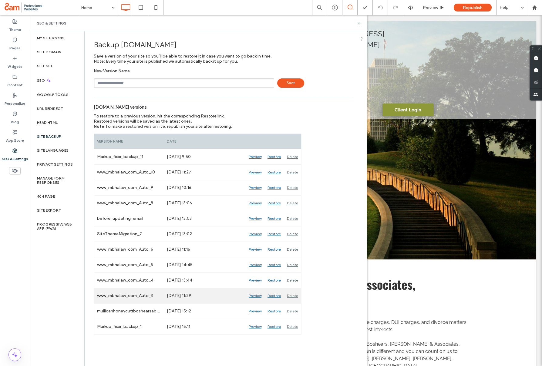
click at [252, 296] on div "Preview" at bounding box center [255, 296] width 19 height 15
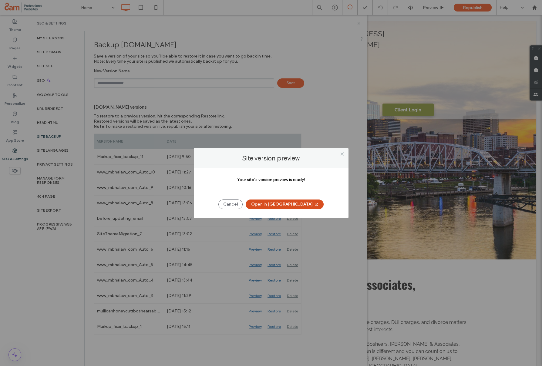
click at [284, 205] on button "Open in [GEOGRAPHIC_DATA]" at bounding box center [285, 205] width 78 height 10
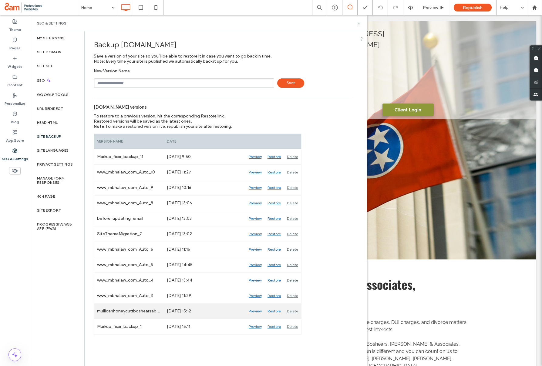
click at [253, 313] on div "Preview" at bounding box center [255, 311] width 19 height 15
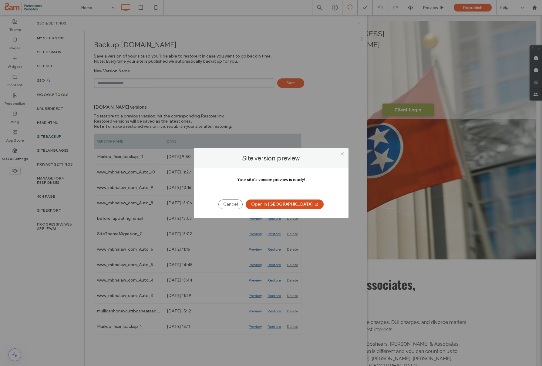
click at [277, 203] on button "Open in New Tab" at bounding box center [285, 205] width 78 height 10
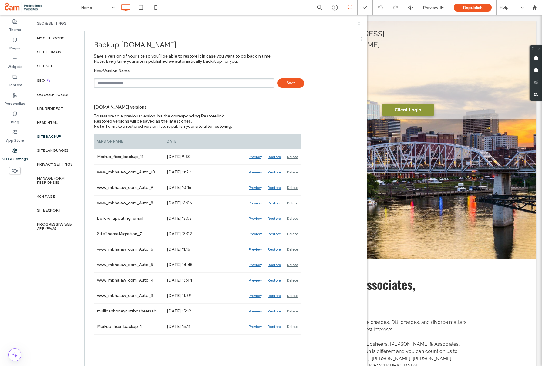
click at [15, 155] on label "SEO & Settings" at bounding box center [15, 157] width 26 height 8
click at [49, 137] on label "Site Backup" at bounding box center [49, 137] width 24 height 4
drag, startPoint x: 58, startPoint y: 137, endPoint x: 61, endPoint y: 136, distance: 3.1
click at [58, 137] on label "Site Backup" at bounding box center [49, 137] width 24 height 4
click at [169, 86] on input "text" at bounding box center [184, 83] width 180 height 9
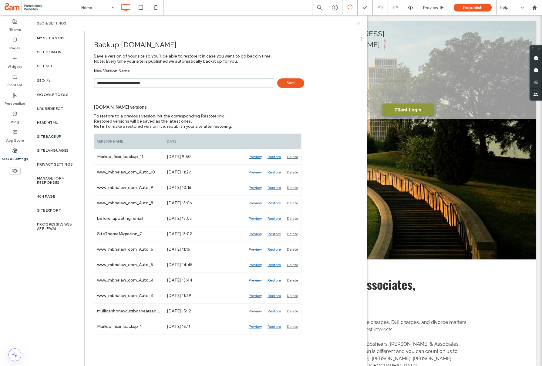
type input "**********"
click at [286, 81] on span "Save" at bounding box center [290, 83] width 27 height 9
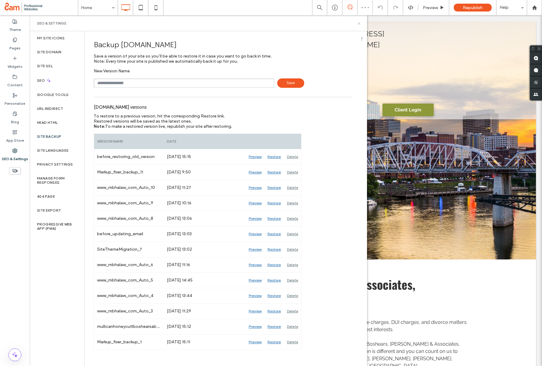
click at [359, 24] on use at bounding box center [358, 23] width 2 height 2
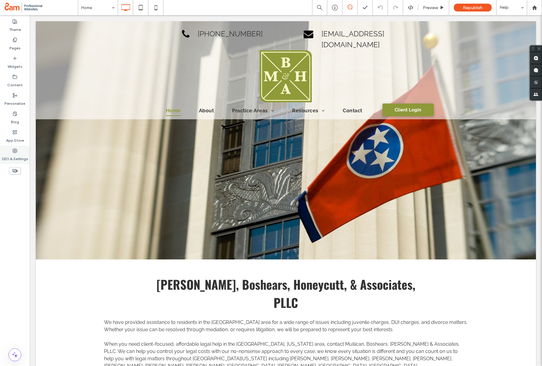
click at [15, 152] on icon at bounding box center [14, 151] width 5 height 5
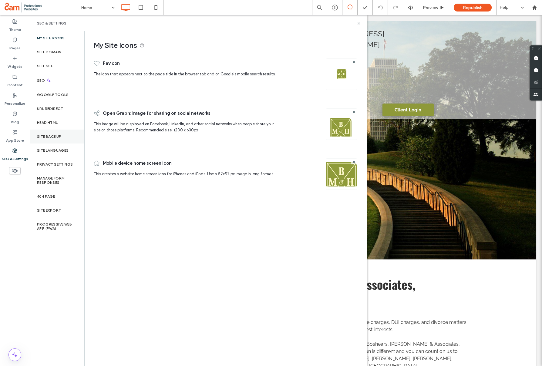
click at [53, 135] on label "Site Backup" at bounding box center [49, 137] width 24 height 4
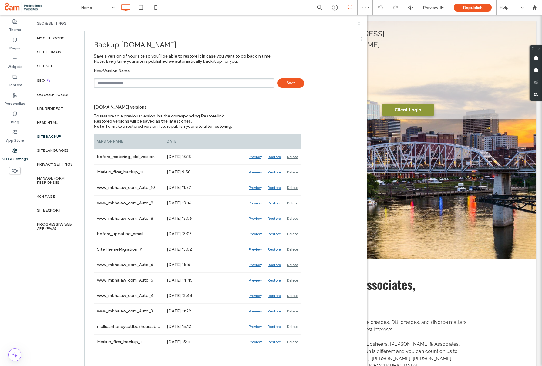
click at [52, 137] on label "Site Backup" at bounding box center [49, 137] width 24 height 4
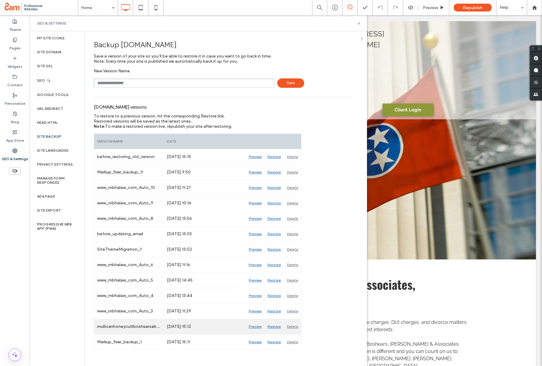
click at [255, 327] on div "Preview" at bounding box center [255, 326] width 19 height 15
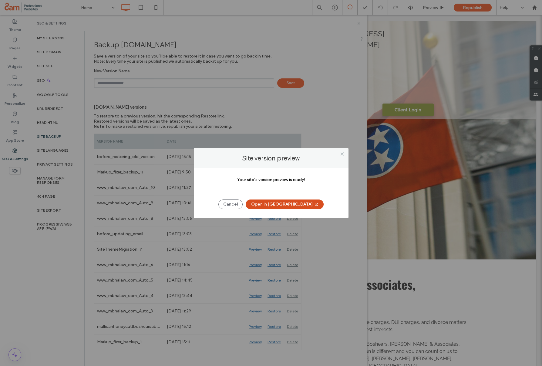
click at [276, 207] on button "Open in New Tab" at bounding box center [285, 205] width 78 height 10
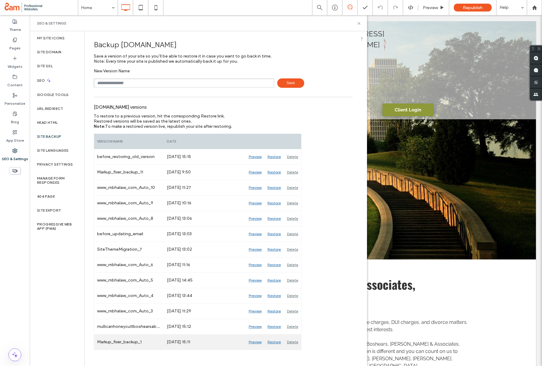
click at [252, 342] on div "Preview" at bounding box center [255, 342] width 19 height 15
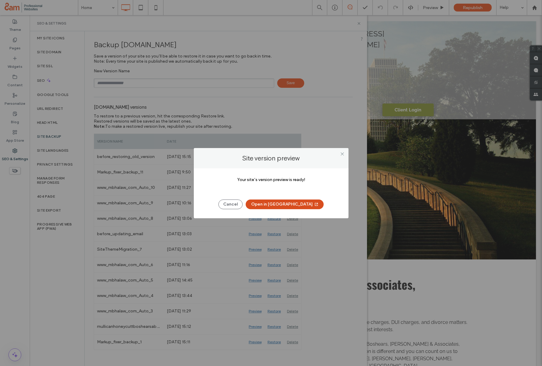
click at [275, 202] on button "Open in New Tab" at bounding box center [285, 205] width 78 height 10
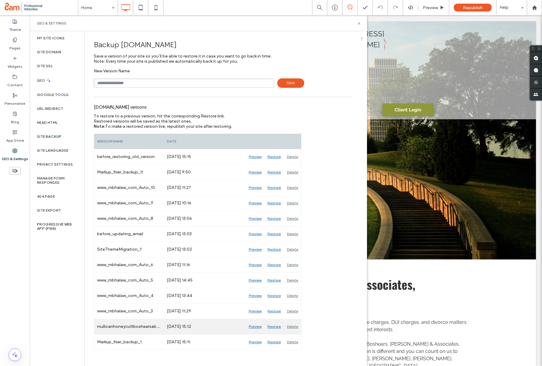
click at [272, 326] on div "Restore" at bounding box center [273, 326] width 19 height 15
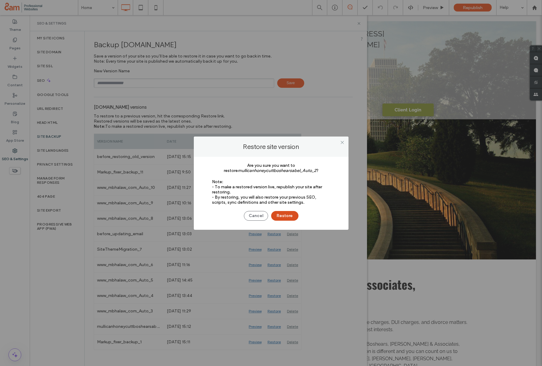
click at [282, 215] on button "Restore" at bounding box center [284, 216] width 27 height 10
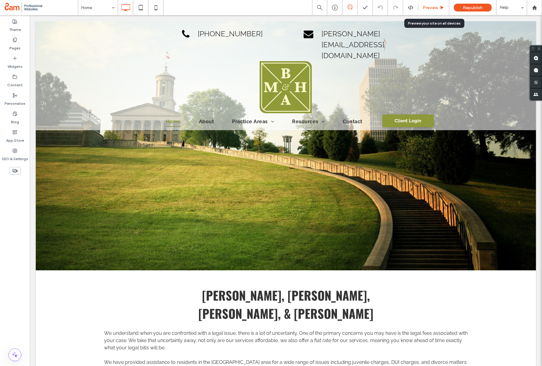
click at [432, 8] on span "Preview" at bounding box center [430, 7] width 15 height 5
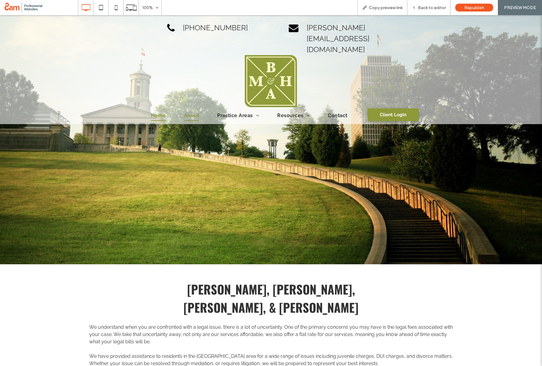
drag, startPoint x: 190, startPoint y: 117, endPoint x: 190, endPoint y: 101, distance: 16.1
click at [190, 111] on span "About" at bounding box center [191, 116] width 15 height 10
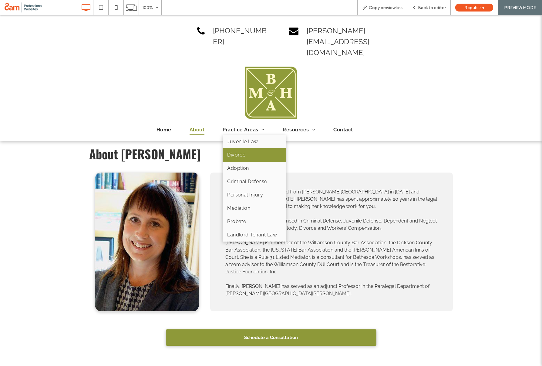
click at [247, 149] on link "Divorce" at bounding box center [253, 155] width 63 height 13
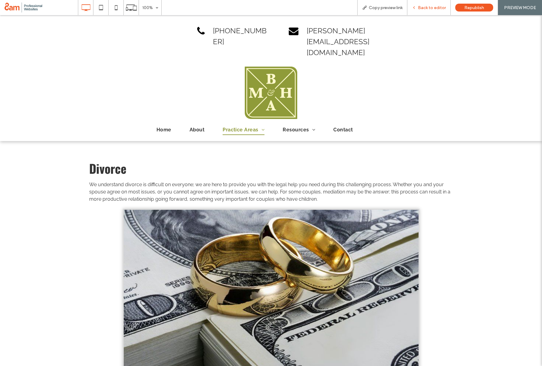
click at [425, 10] on div "Back to editor" at bounding box center [428, 7] width 43 height 15
click at [421, 8] on span "Back to editor" at bounding box center [432, 7] width 28 height 5
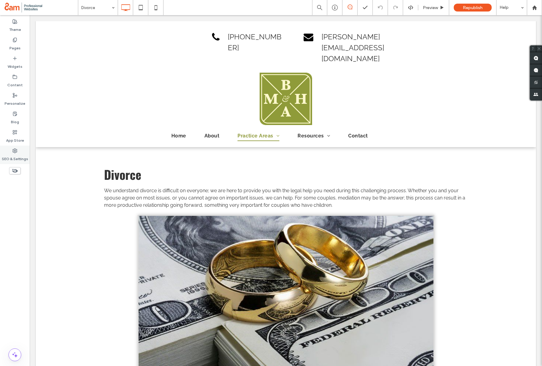
drag, startPoint x: 10, startPoint y: 161, endPoint x: 8, endPoint y: 158, distance: 3.6
click at [10, 161] on label "SEO & Settings" at bounding box center [15, 157] width 26 height 8
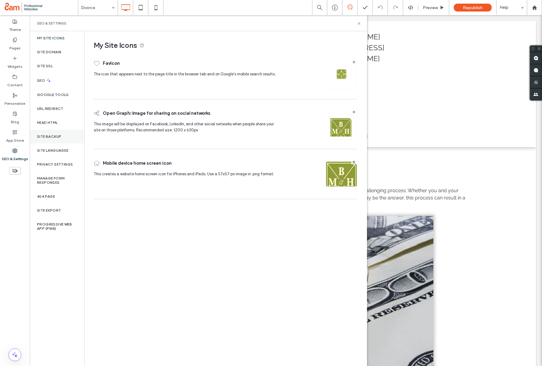
drag, startPoint x: 59, startPoint y: 132, endPoint x: 64, endPoint y: 138, distance: 7.7
click at [59, 132] on div "Site Backup" at bounding box center [57, 137] width 55 height 14
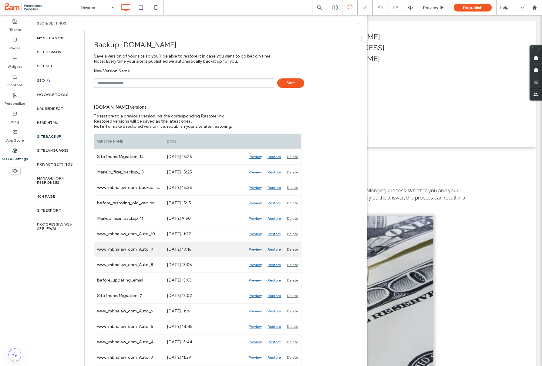
scroll to position [30, 0]
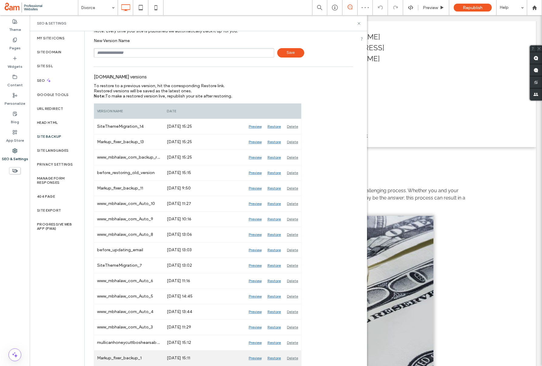
click at [250, 357] on div "Preview" at bounding box center [255, 358] width 19 height 15
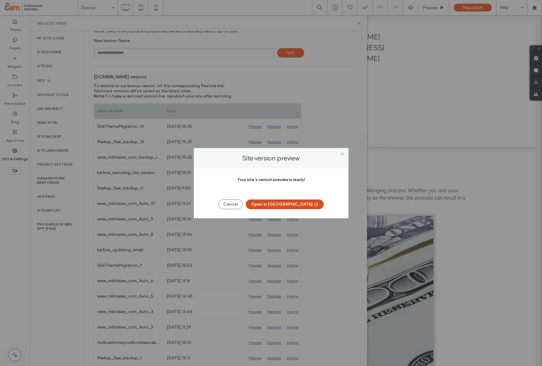
click at [286, 204] on button "Open in New Tab" at bounding box center [285, 205] width 78 height 10
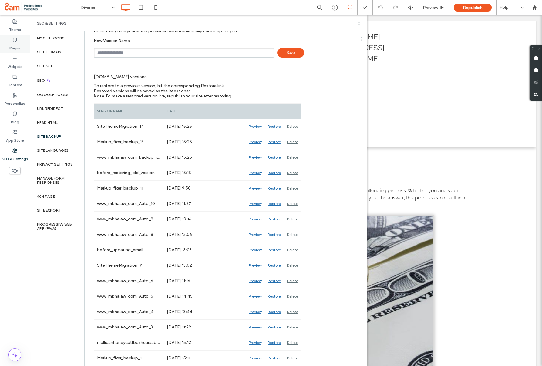
click at [12, 42] on icon at bounding box center [14, 40] width 5 height 5
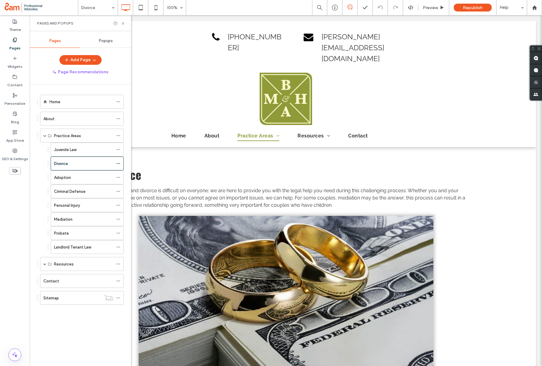
click at [60, 104] on label "Home" at bounding box center [54, 102] width 11 height 11
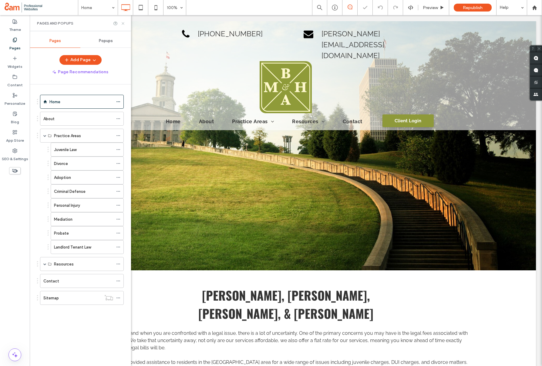
click at [122, 24] on icon at bounding box center [123, 23] width 5 height 5
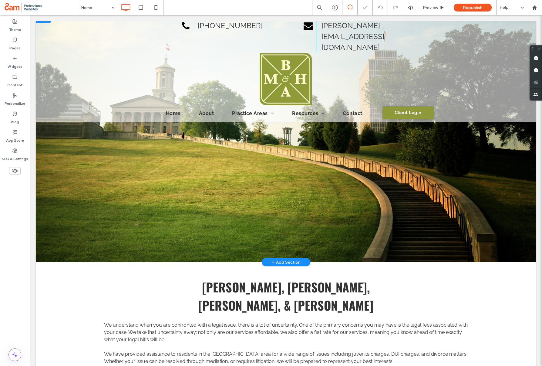
scroll to position [10, 0]
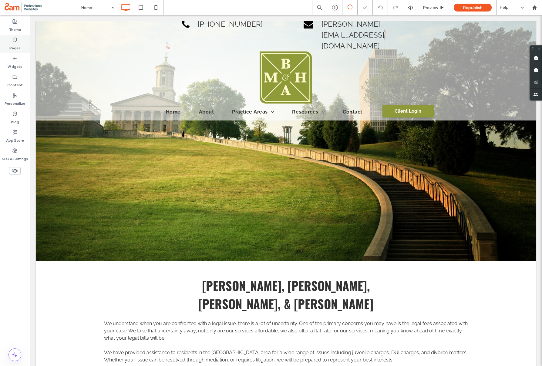
click at [18, 50] on label "Pages" at bounding box center [14, 46] width 11 height 8
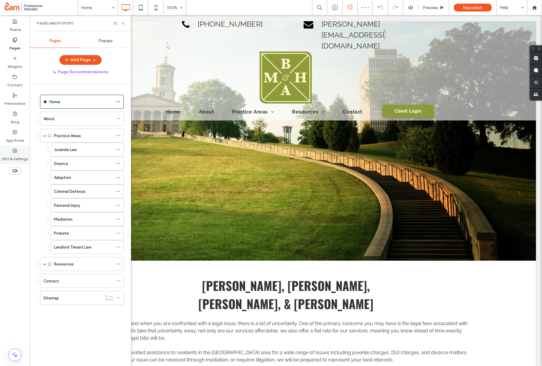
click at [10, 153] on label "SEO & Settings" at bounding box center [15, 157] width 26 height 8
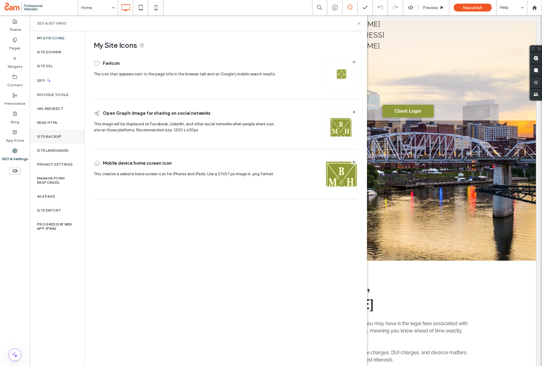
click at [50, 134] on div "Site Backup" at bounding box center [57, 137] width 55 height 14
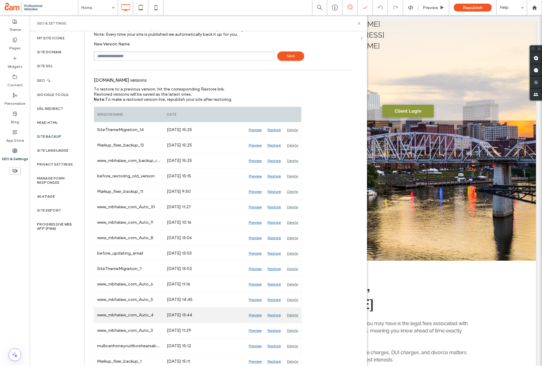
scroll to position [30, 0]
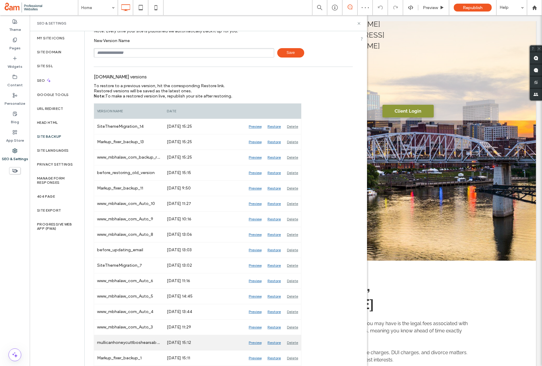
click at [249, 343] on div "Preview" at bounding box center [255, 343] width 19 height 15
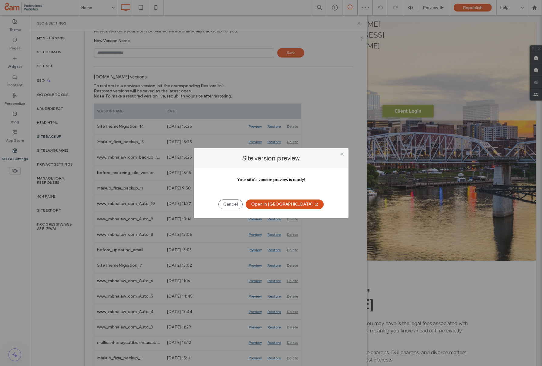
click at [281, 207] on button "Open in New Tab" at bounding box center [285, 205] width 78 height 10
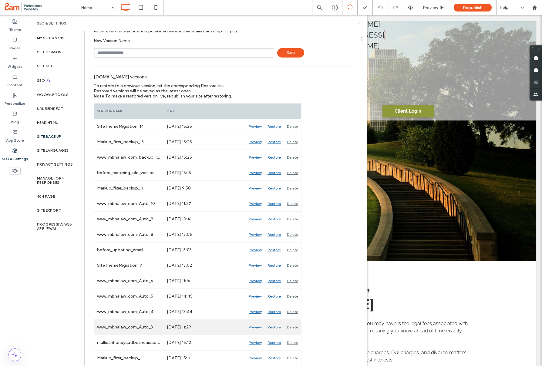
click at [257, 328] on div "Preview" at bounding box center [255, 327] width 19 height 15
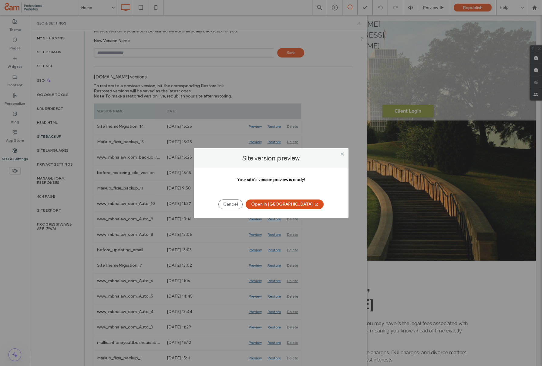
click at [282, 203] on button "Open in New Tab" at bounding box center [285, 205] width 78 height 10
